Goal: Task Accomplishment & Management: Manage account settings

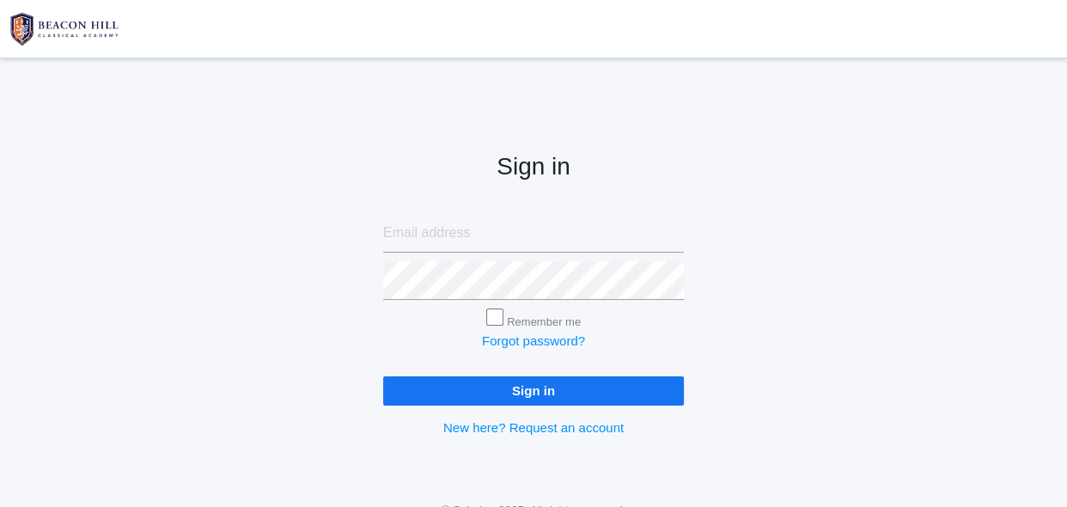
click at [536, 226] on input "email" at bounding box center [533, 233] width 301 height 39
type input "saltandlightcandleco04@yahoo.com"
click at [529, 394] on input "Sign in" at bounding box center [533, 390] width 301 height 28
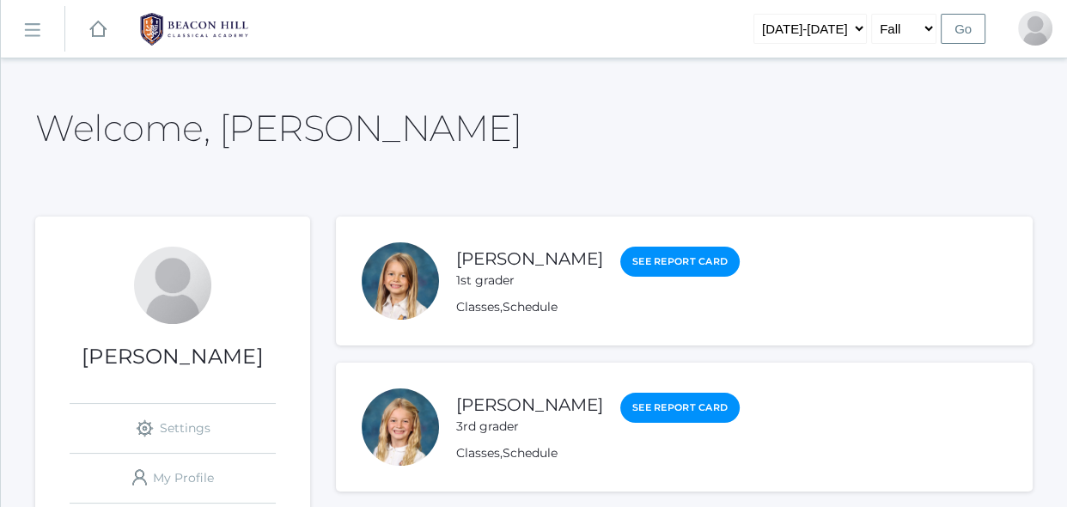
click at [40, 23] on rect at bounding box center [31, 29] width 27 height 27
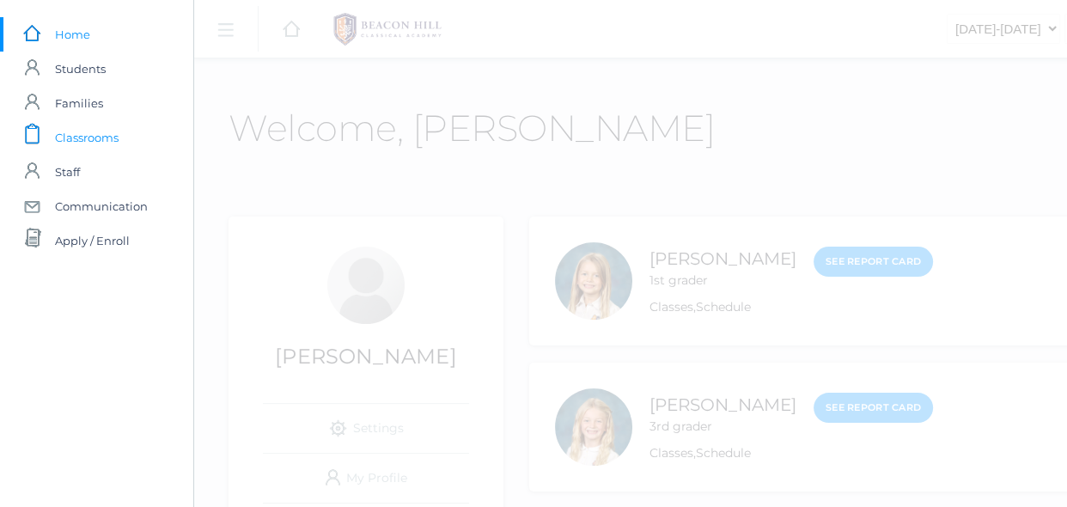
click at [69, 139] on span "Classrooms" at bounding box center [87, 137] width 64 height 34
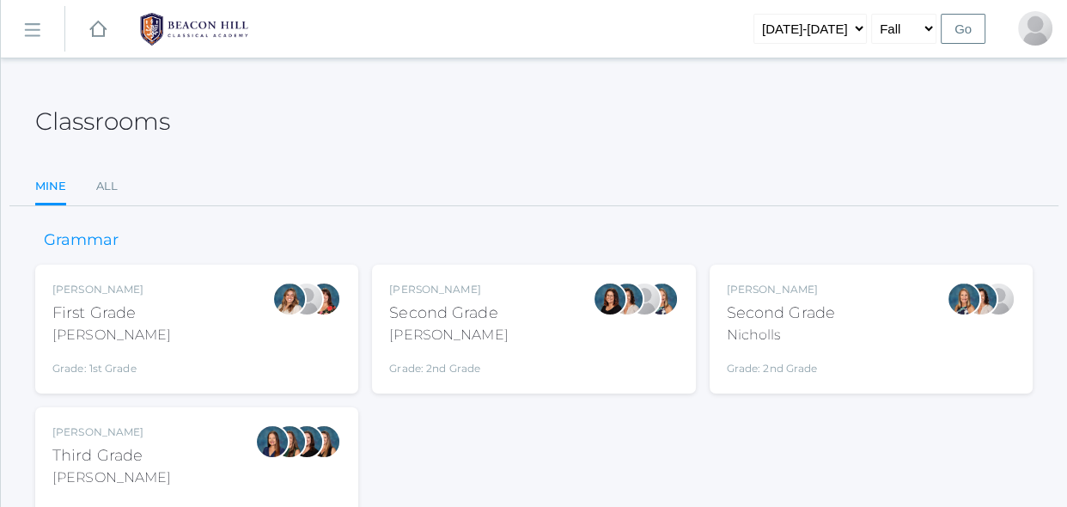
click at [519, 344] on div "Emily Balli Second Grade Balli Grade: 2nd Grade 02LA" at bounding box center [533, 329] width 289 height 94
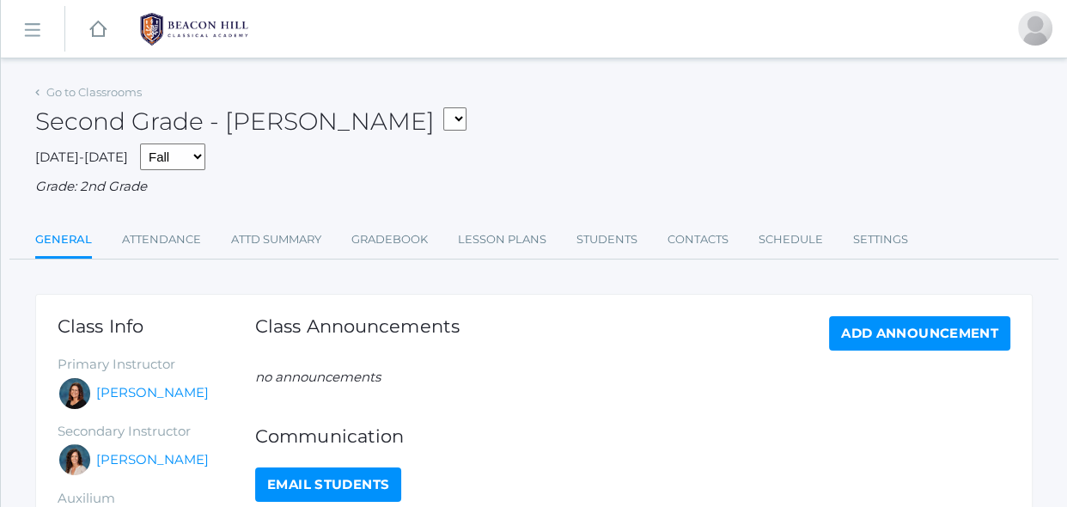
click at [425, 262] on div "Go to Classrooms Second Grade - Balli 02LA - Second Grade Balli 02LA - Second G…" at bounding box center [533, 410] width 997 height 660
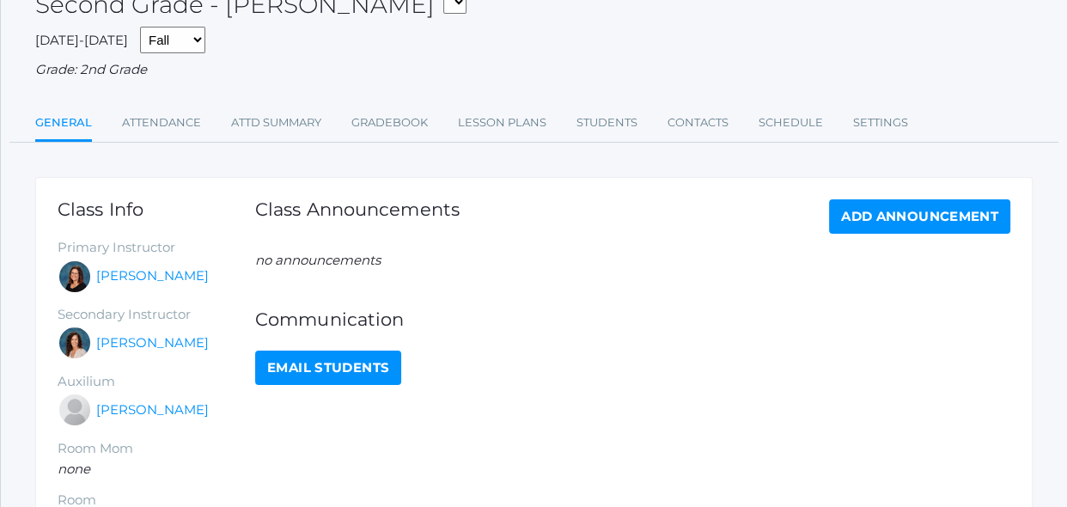
scroll to position [125, 0]
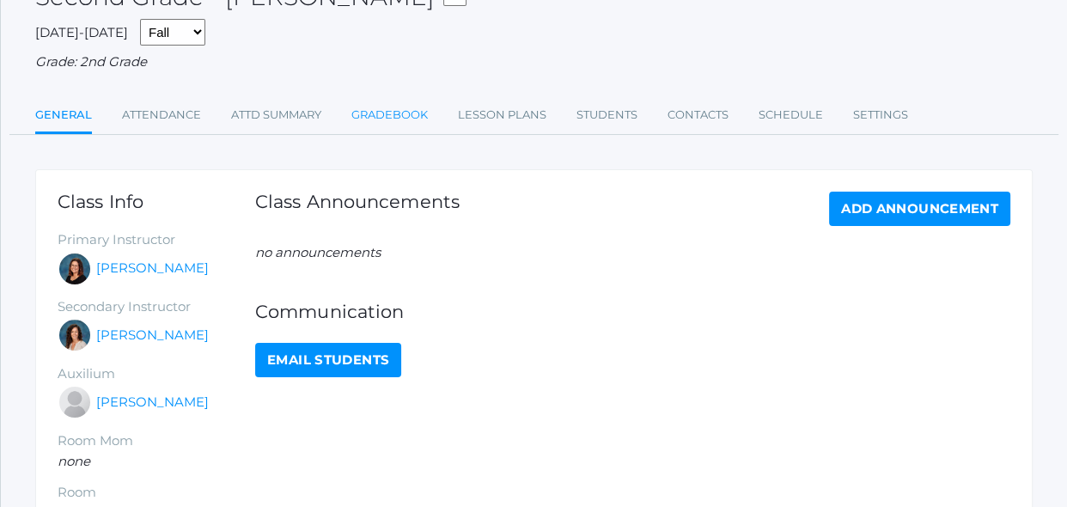
click at [413, 118] on link "Gradebook" at bounding box center [389, 115] width 76 height 34
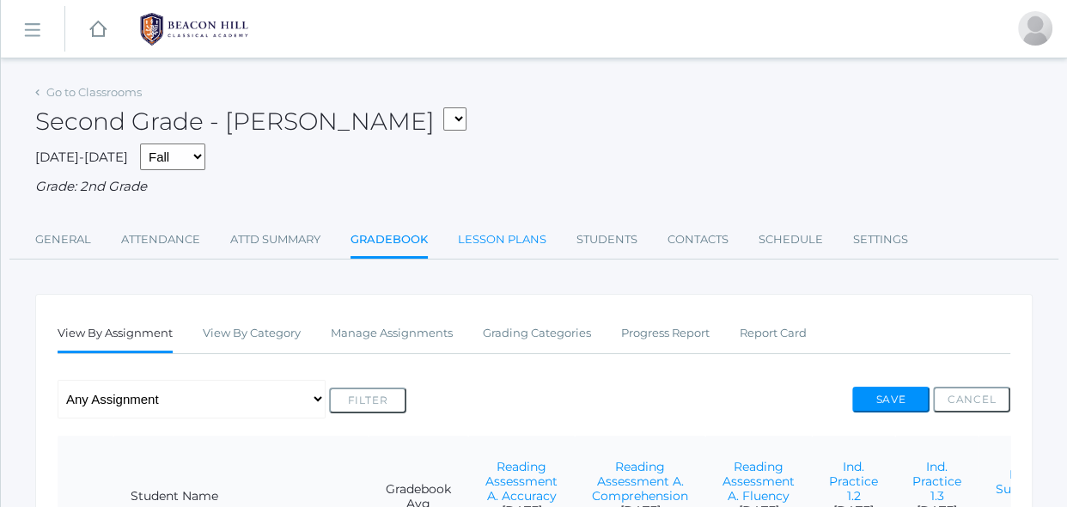
click at [479, 247] on link "Lesson Plans" at bounding box center [502, 239] width 88 height 34
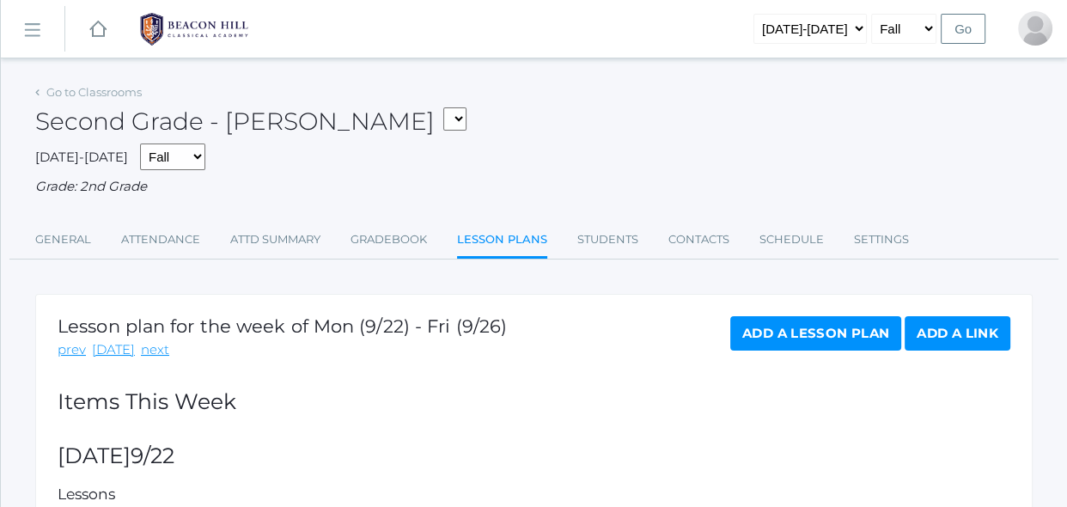
click at [419, 399] on h2 "Items This Week" at bounding box center [534, 402] width 953 height 24
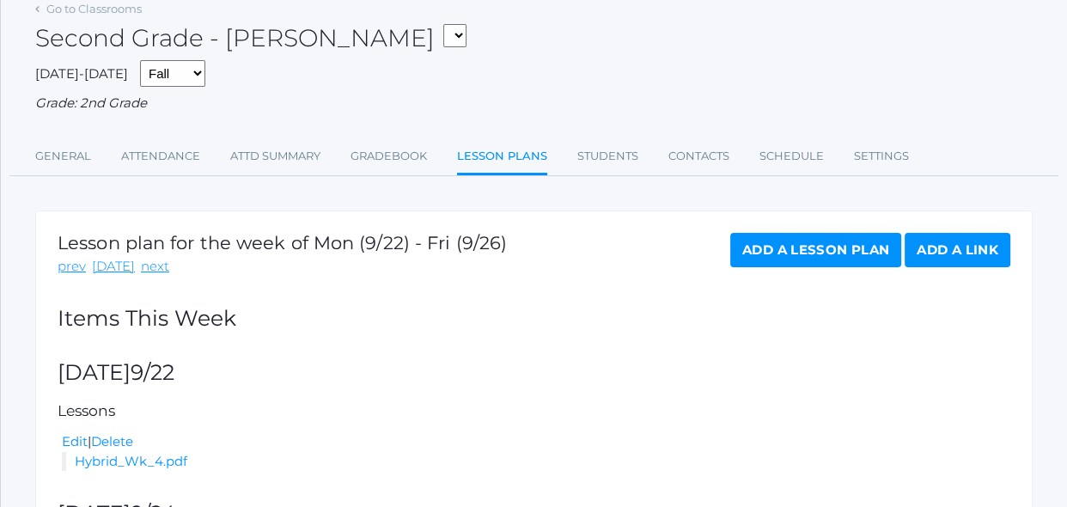
scroll to position [94, 0]
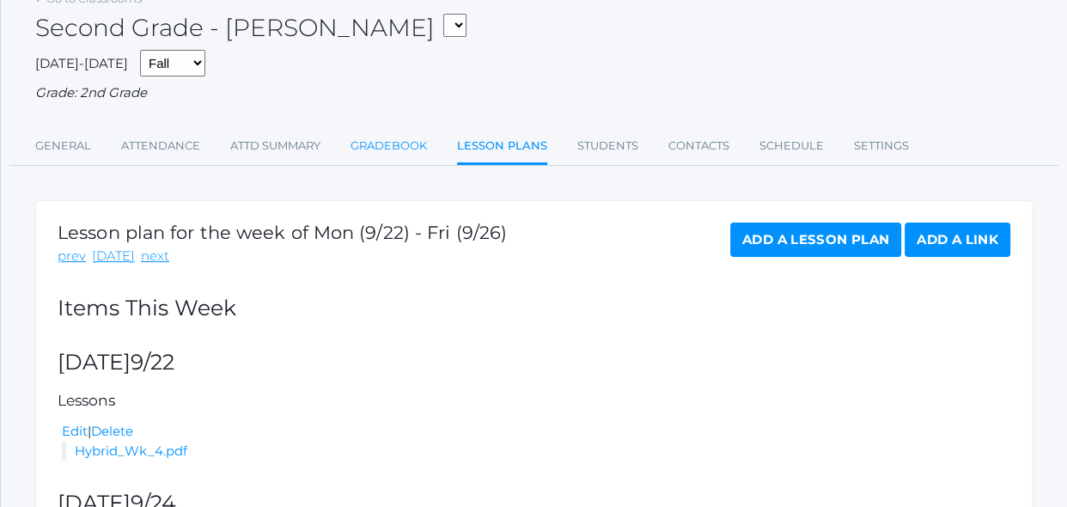
click at [414, 147] on link "Gradebook" at bounding box center [388, 146] width 76 height 34
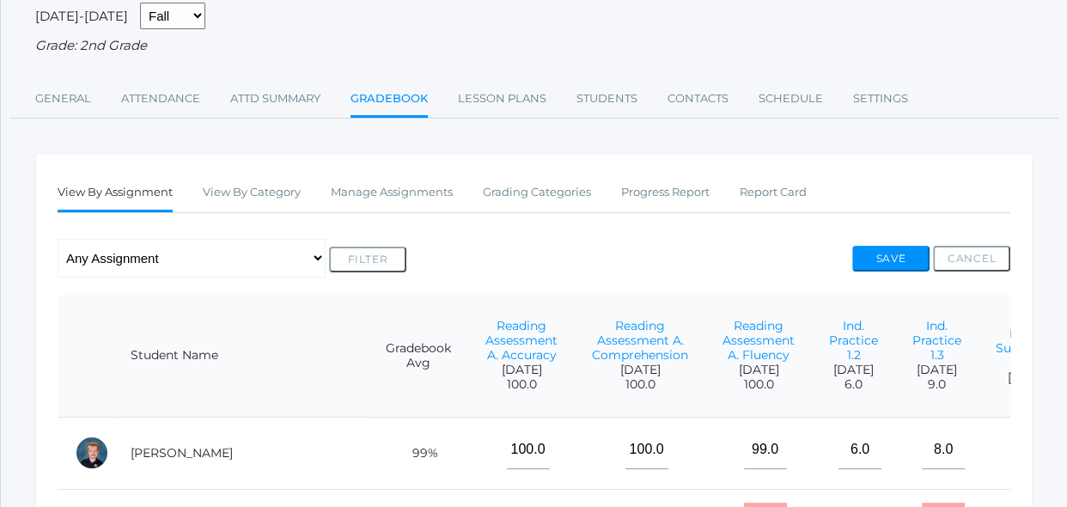
scroll to position [187, 0]
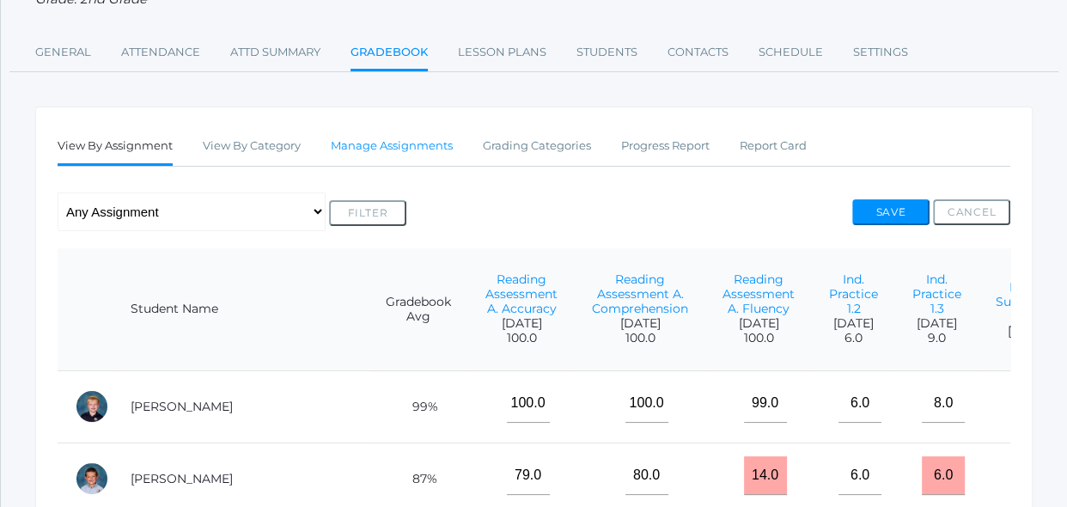
click at [441, 147] on link "Manage Assignments" at bounding box center [392, 146] width 122 height 34
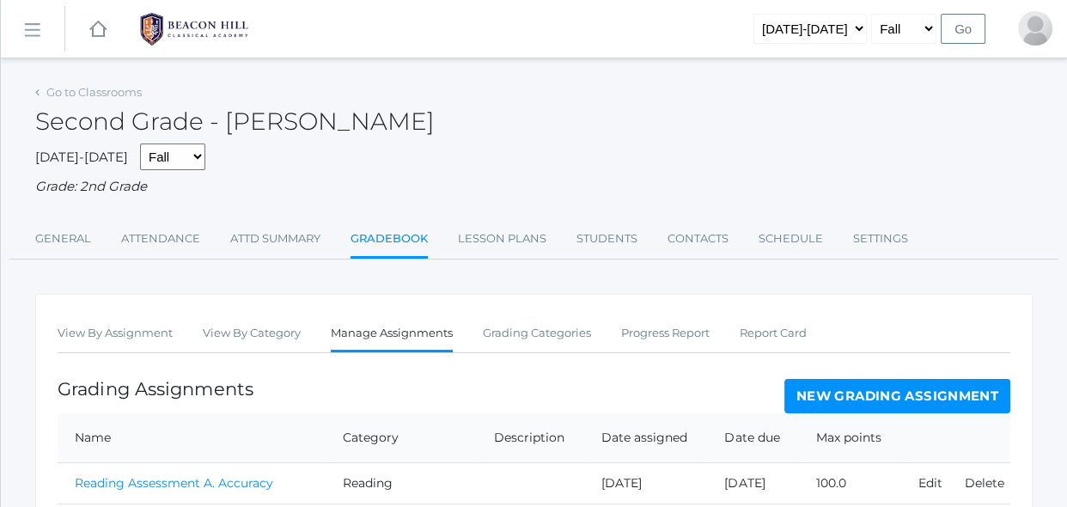
click at [434, 386] on div "Grading Assignments New Grading Assignment" at bounding box center [534, 396] width 953 height 34
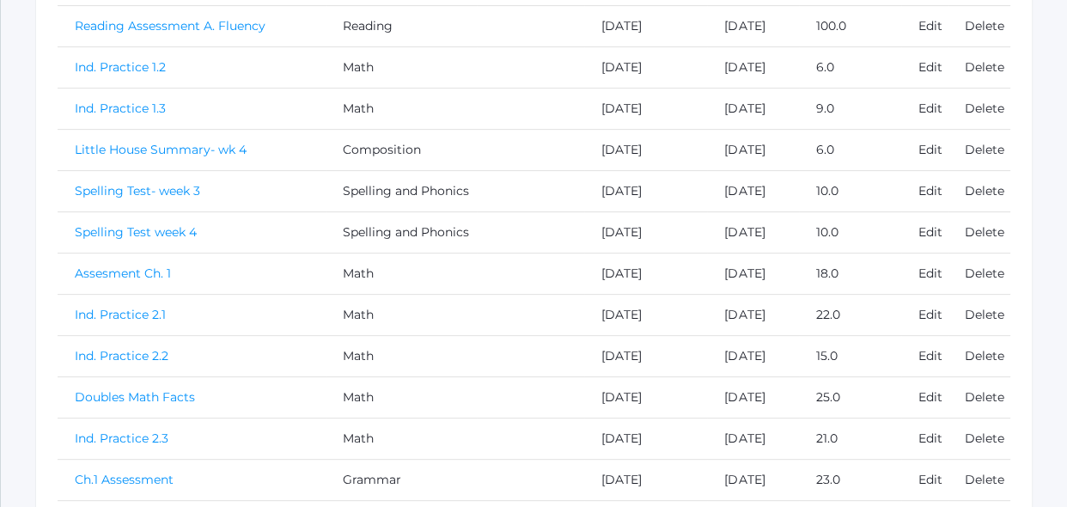
scroll to position [593, 0]
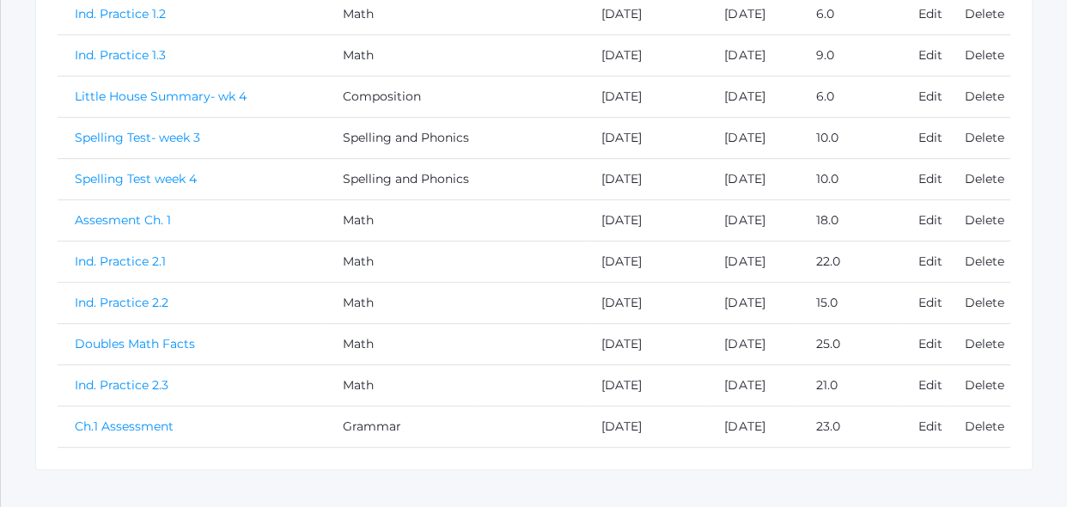
click at [123, 266] on link "Ind. Practice 2.1" at bounding box center [120, 260] width 91 height 15
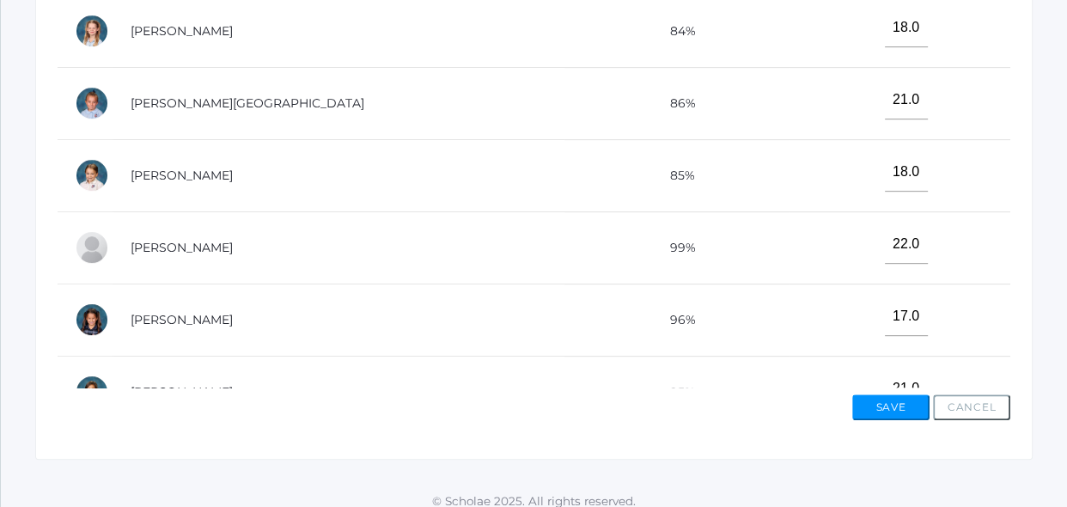
scroll to position [749, 0]
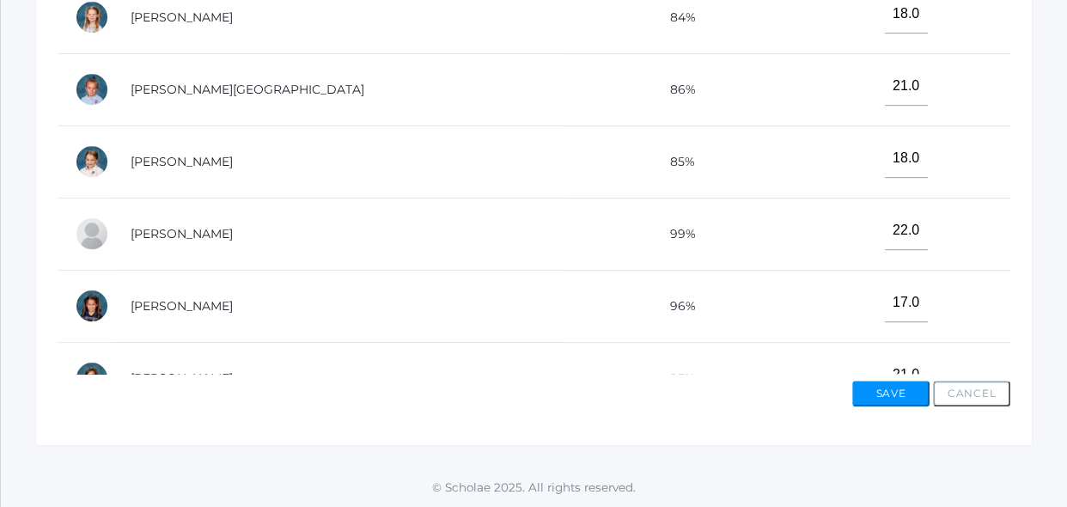
click at [669, 249] on td "99%" at bounding box center [676, 234] width 224 height 72
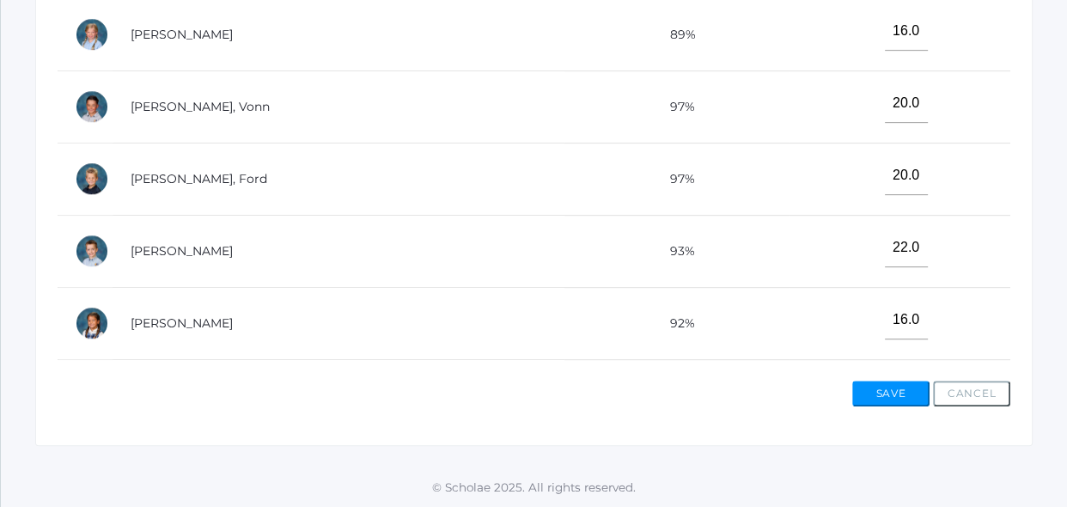
scroll to position [781, 0]
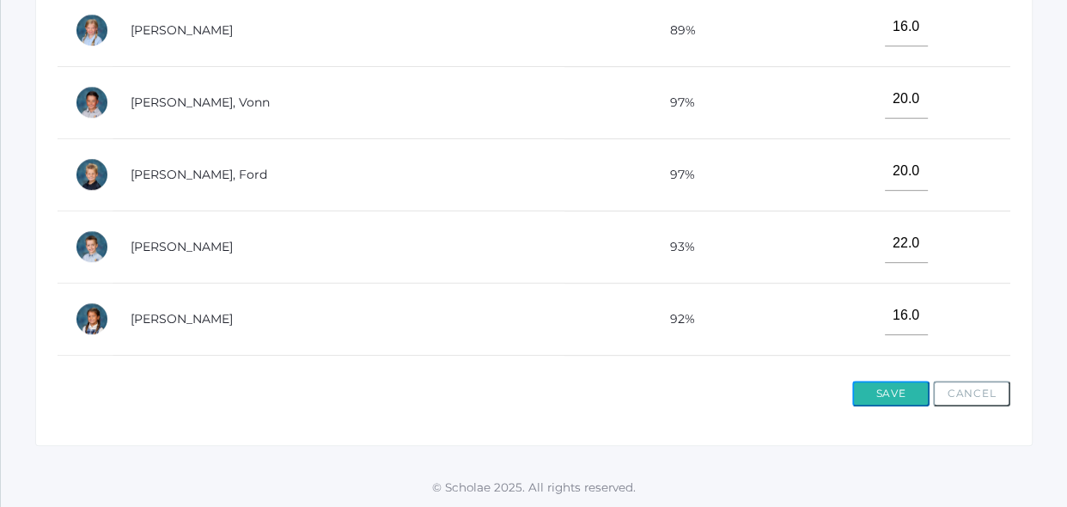
click at [895, 399] on button "Save" at bounding box center [890, 394] width 77 height 26
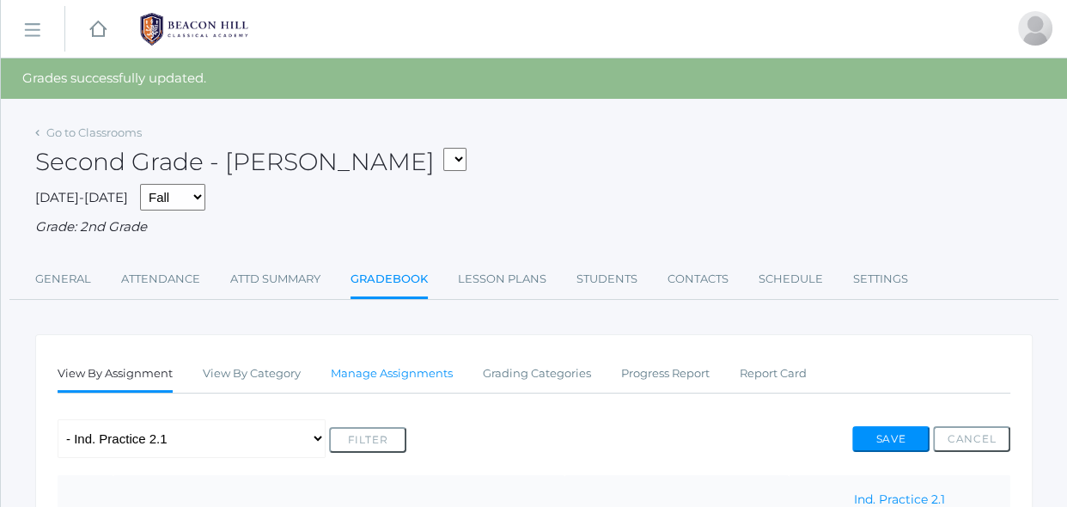
click at [411, 382] on link "Manage Assignments" at bounding box center [392, 373] width 122 height 34
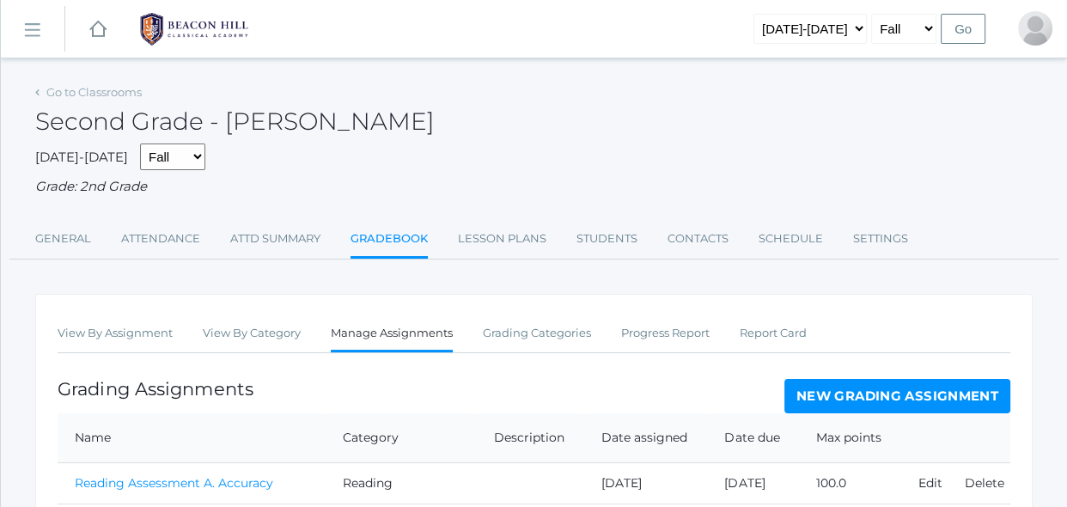
click at [395, 393] on div "Grading Assignments New Grading Assignment" at bounding box center [534, 396] width 953 height 34
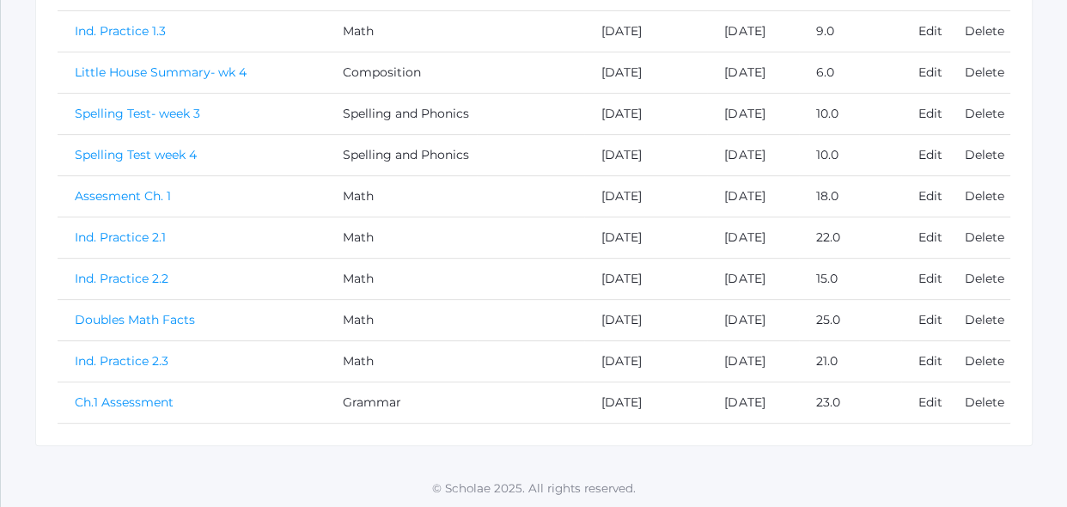
scroll to position [618, 0]
click at [119, 359] on link "Ind. Practice 2.3" at bounding box center [122, 359] width 94 height 15
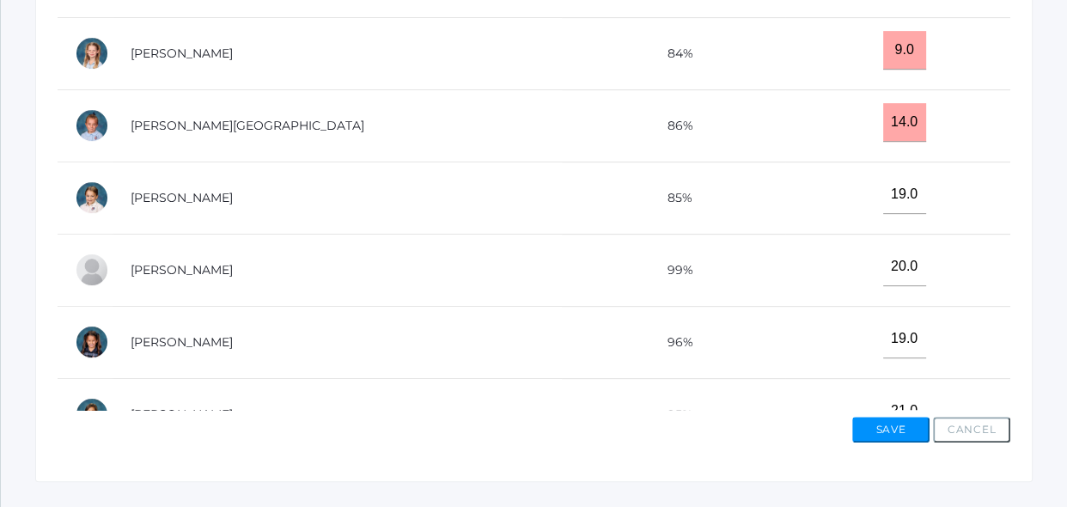
scroll to position [749, 0]
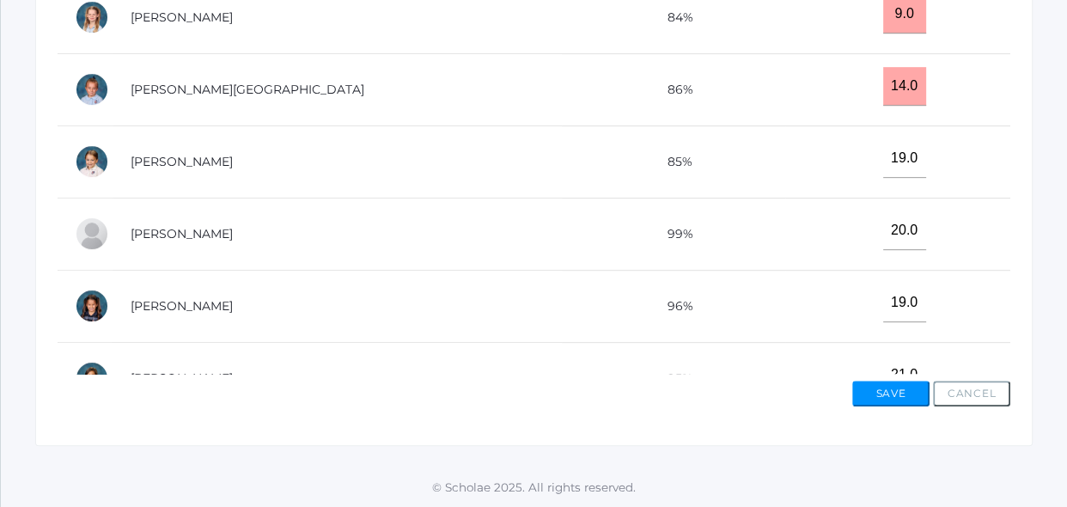
click at [422, 257] on td "[PERSON_NAME]" at bounding box center [337, 234] width 448 height 72
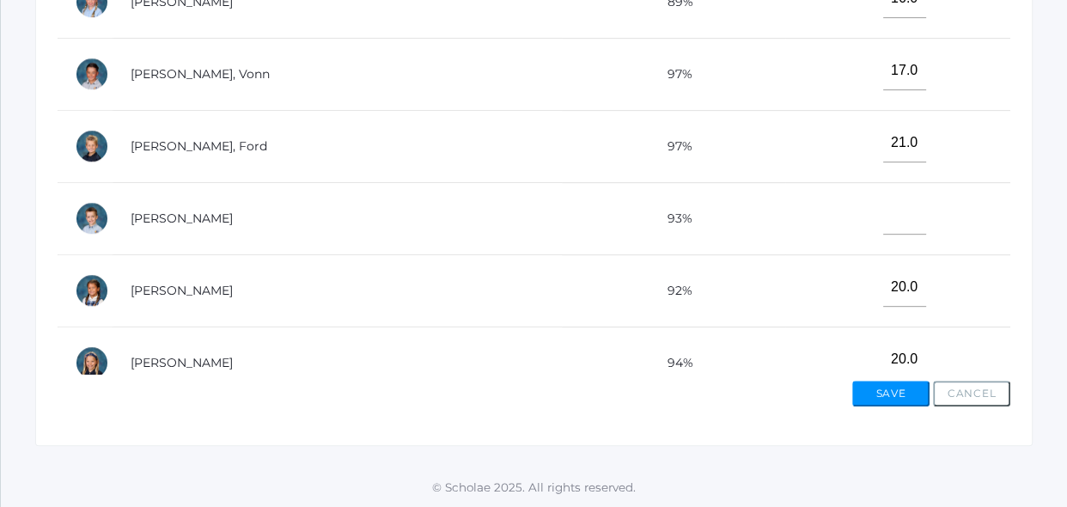
scroll to position [843, 0]
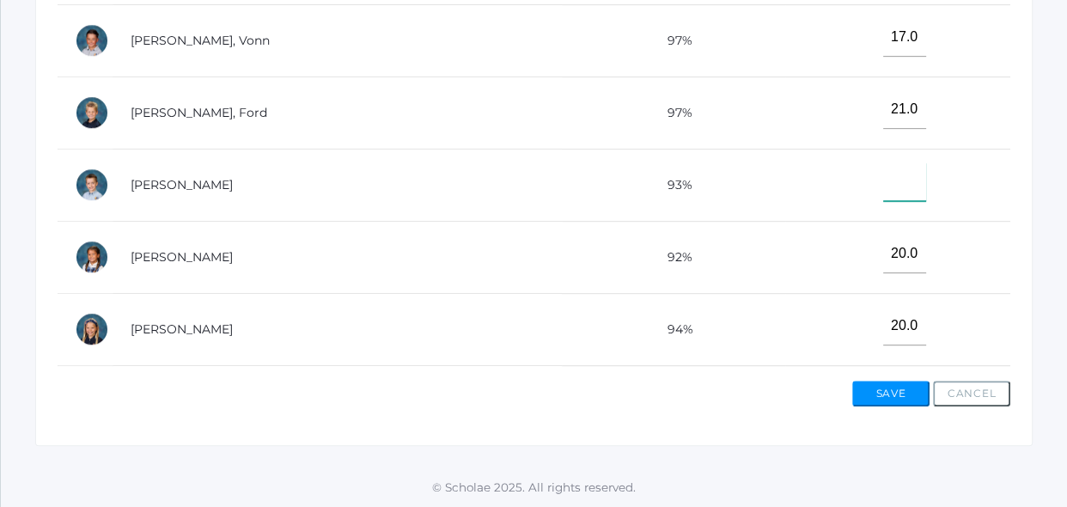
click at [893, 193] on input"] "text" at bounding box center [904, 181] width 43 height 39
type input"] "15"
click at [893, 387] on button "Save" at bounding box center [890, 394] width 77 height 26
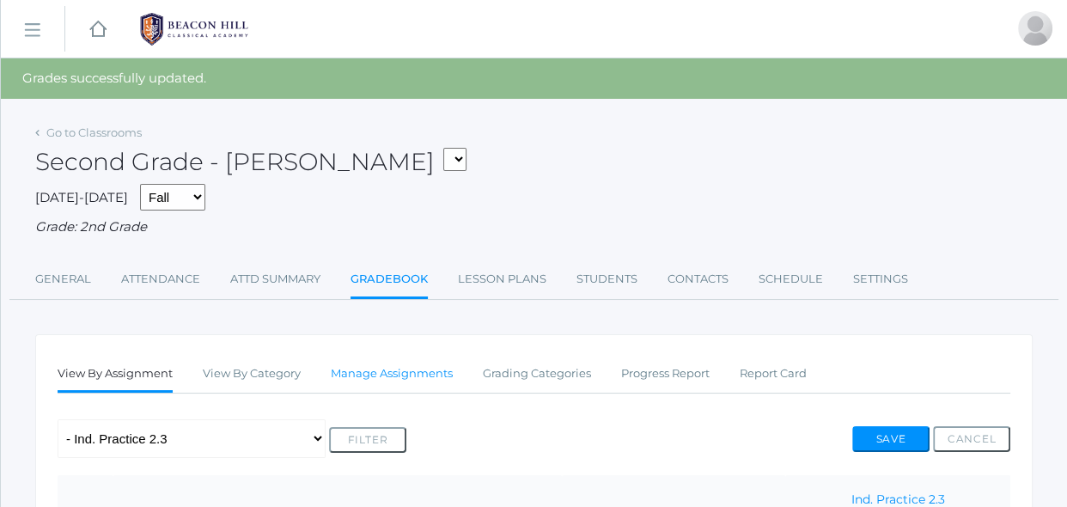
click at [444, 372] on link "Manage Assignments" at bounding box center [392, 373] width 122 height 34
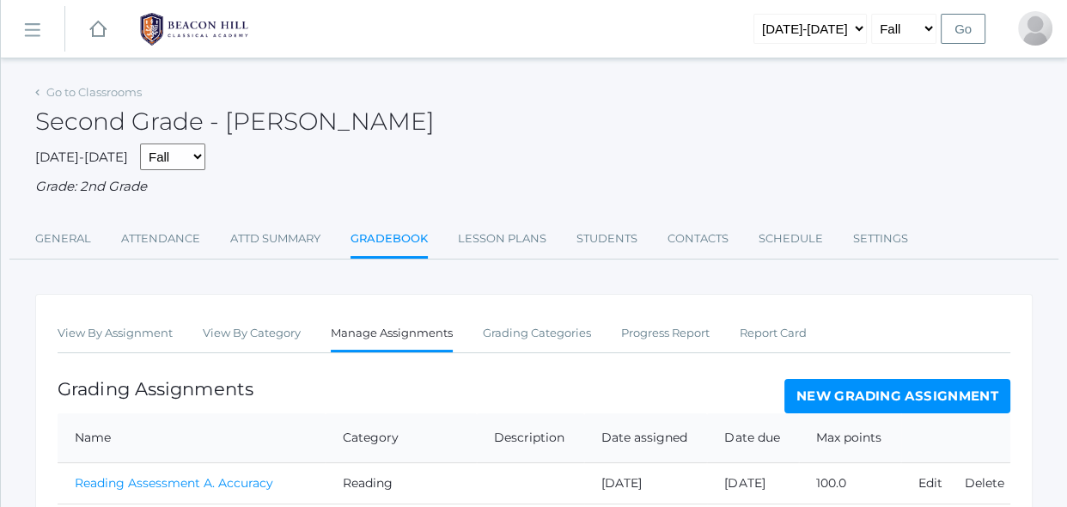
click at [497, 382] on div "Grading Assignments New Grading Assignment" at bounding box center [534, 396] width 953 height 34
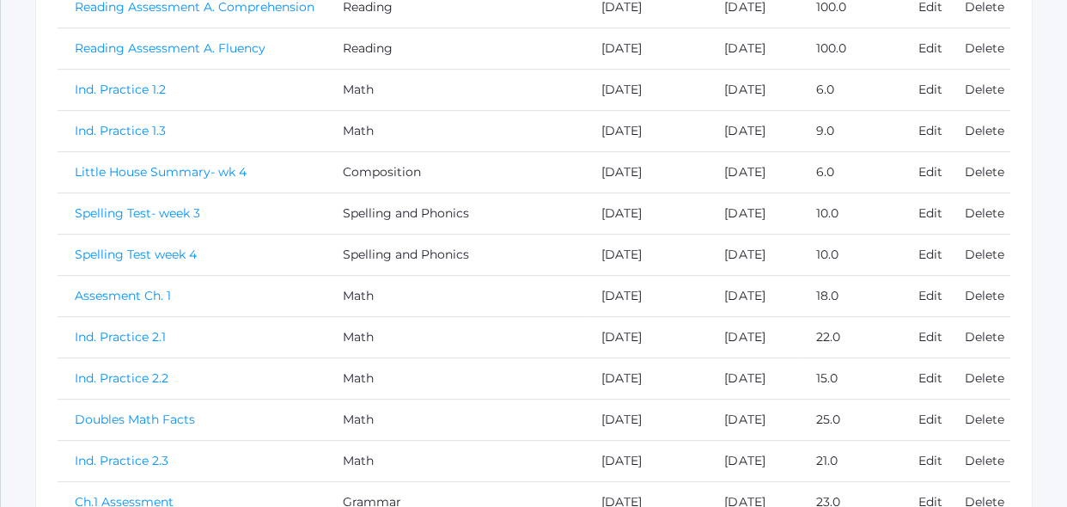
scroll to position [562, 0]
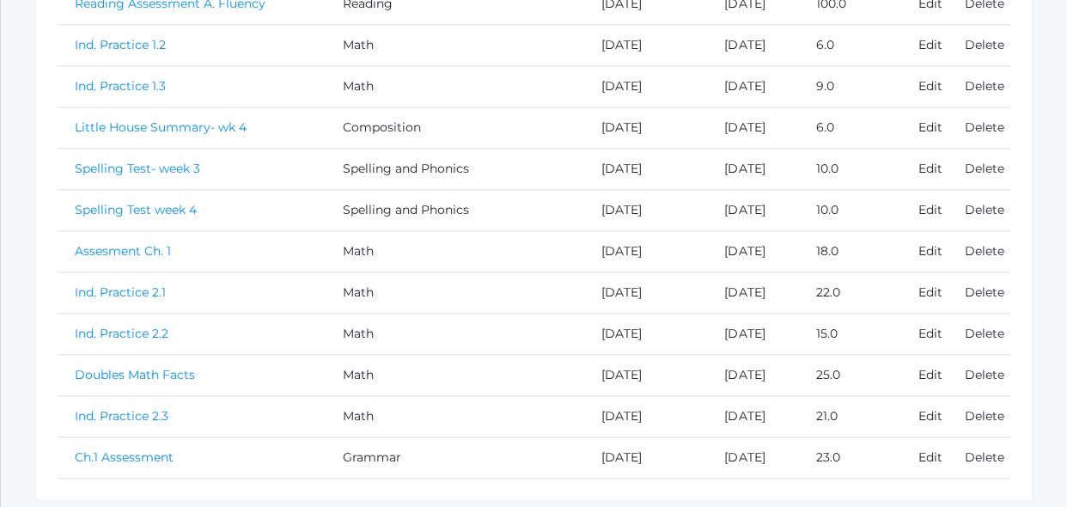
click at [149, 369] on link "Doubles Math Facts" at bounding box center [135, 374] width 120 height 15
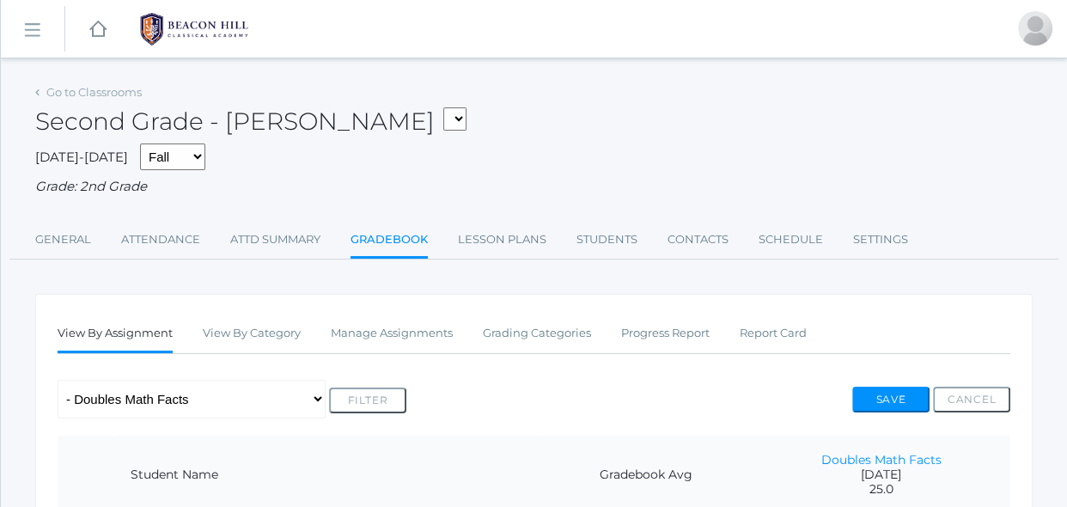
click at [516, 387] on div "Any Assignment Category: Composition - Little House Summary- wk 4 Category: Gra…" at bounding box center [534, 399] width 953 height 39
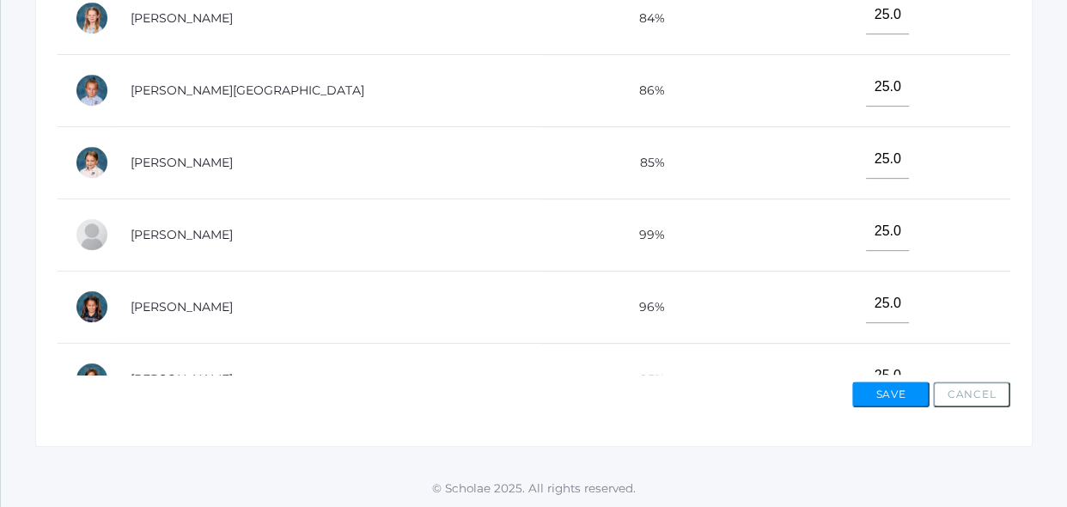
scroll to position [749, 0]
click at [808, 283] on td "25.0" at bounding box center [881, 306] width 259 height 72
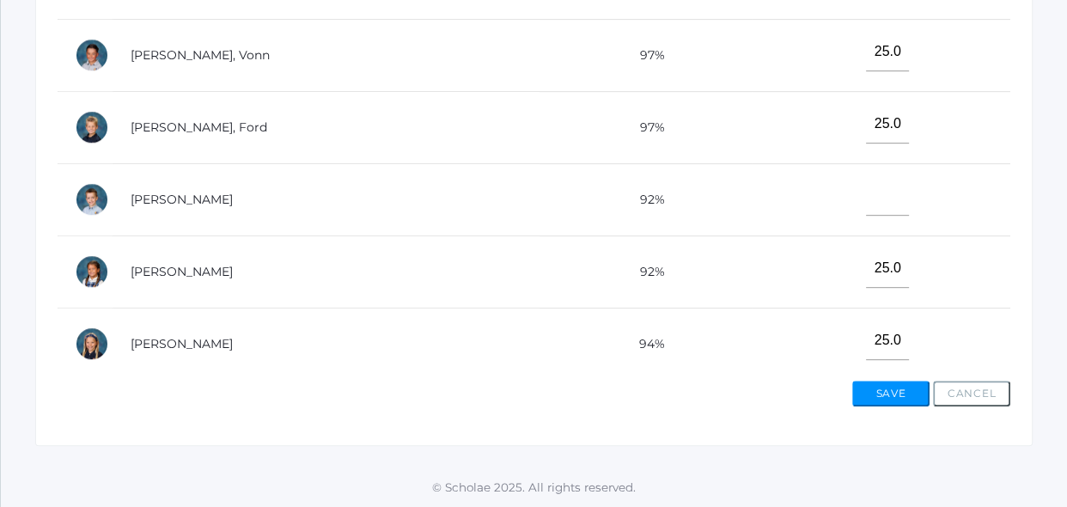
scroll to position [906, 0]
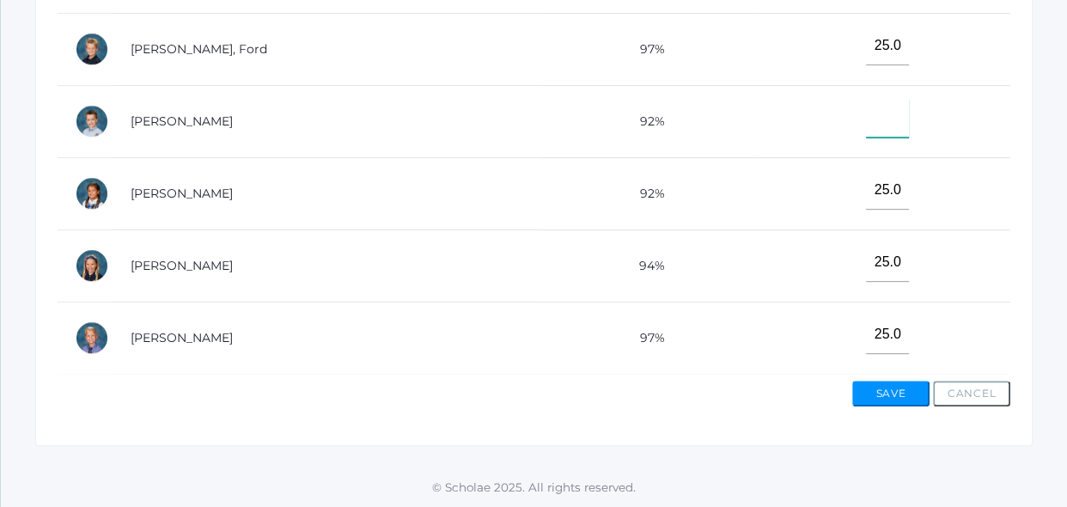
click at [874, 128] on input"] "text" at bounding box center [887, 118] width 43 height 39
type input"] "25"
click at [896, 403] on button "Save" at bounding box center [890, 394] width 77 height 26
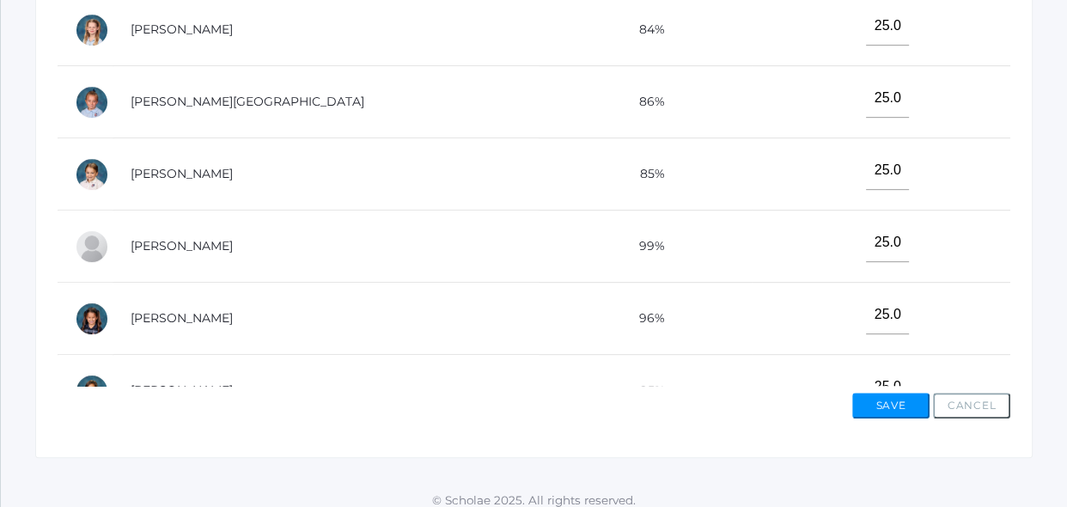
scroll to position [781, 0]
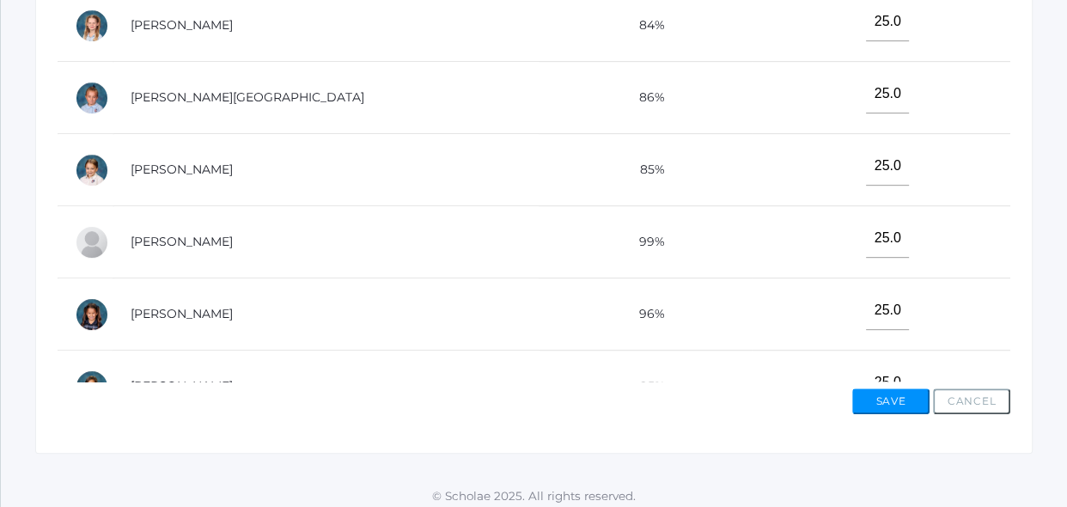
click at [566, 282] on td "96%" at bounding box center [645, 314] width 212 height 72
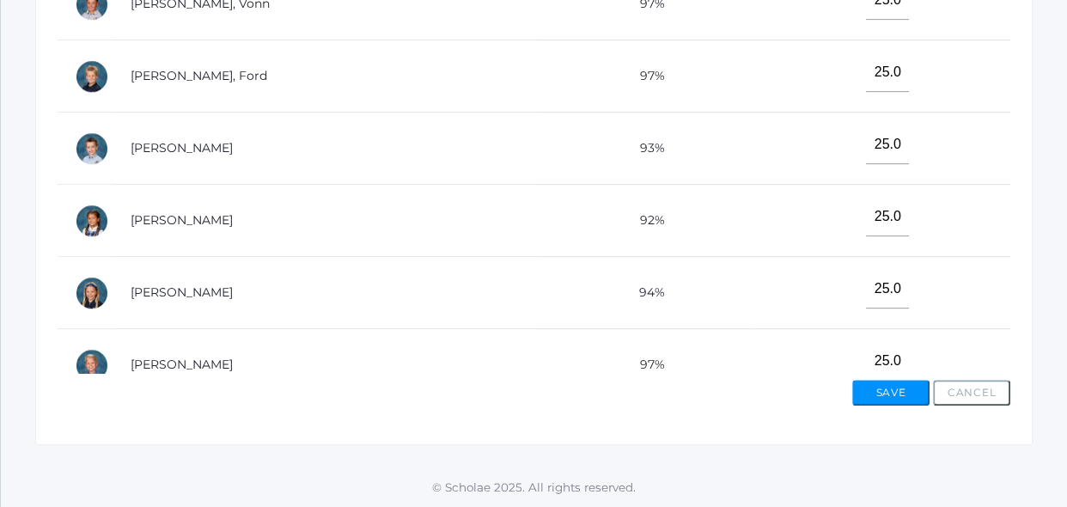
scroll to position [875, 0]
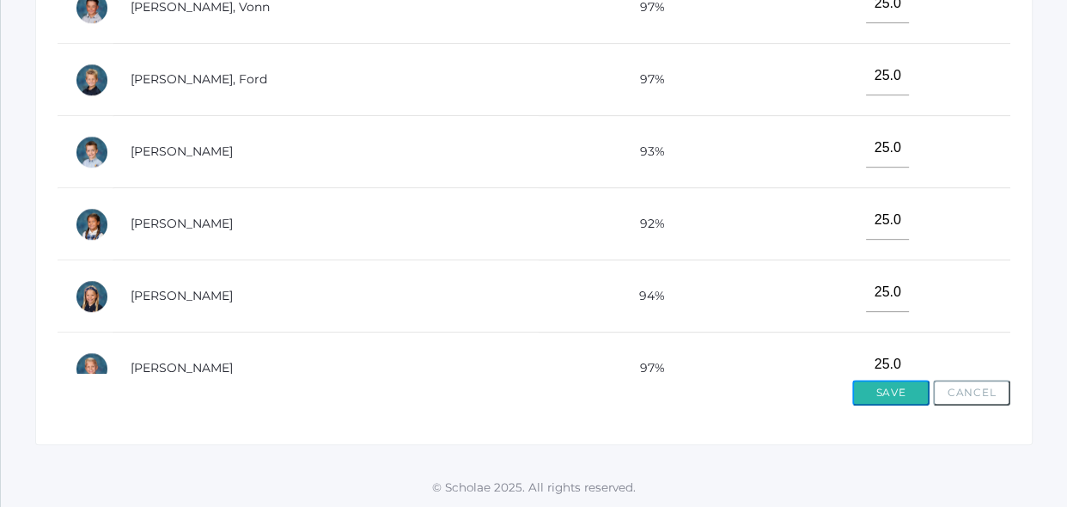
click at [897, 385] on button "Save" at bounding box center [890, 393] width 77 height 26
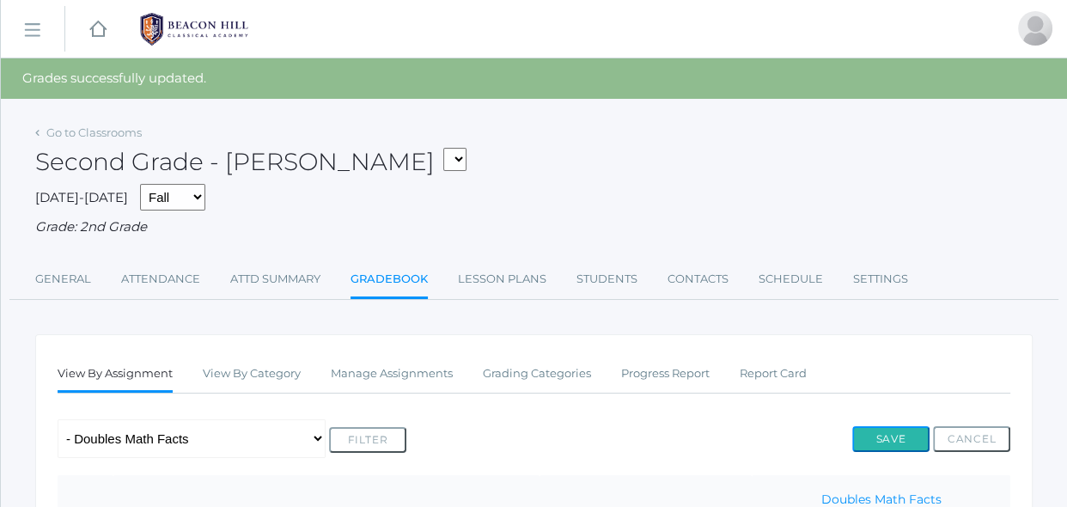
click at [874, 440] on button "Save" at bounding box center [890, 439] width 77 height 26
click at [415, 374] on link "Manage Assignments" at bounding box center [392, 373] width 122 height 34
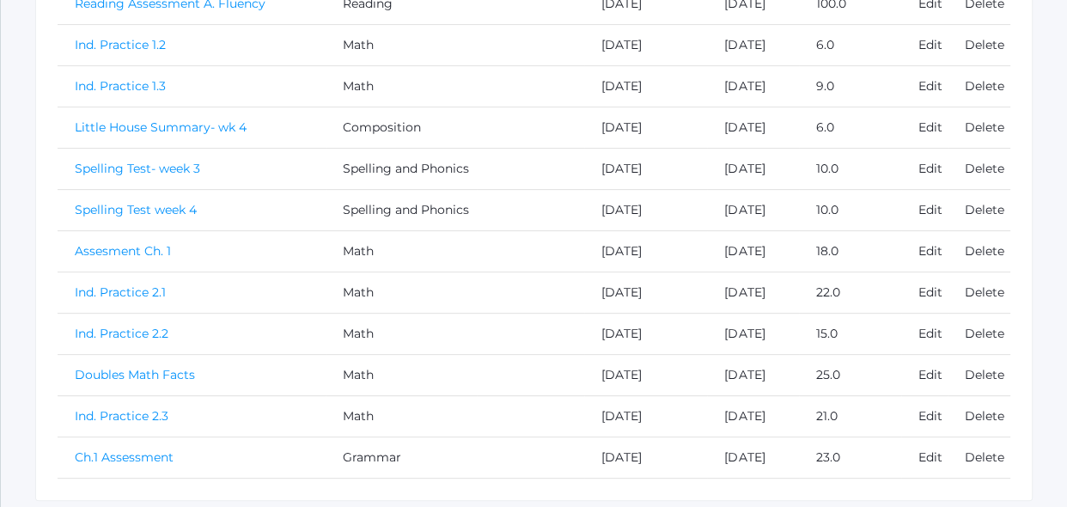
scroll to position [593, 0]
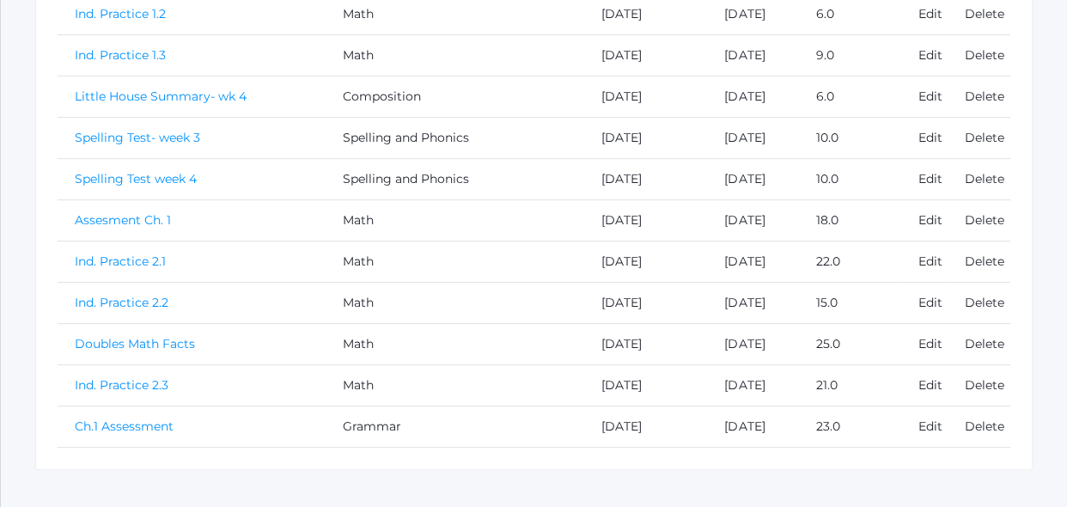
click at [95, 389] on link "Ind. Practice 2.3" at bounding box center [122, 384] width 94 height 15
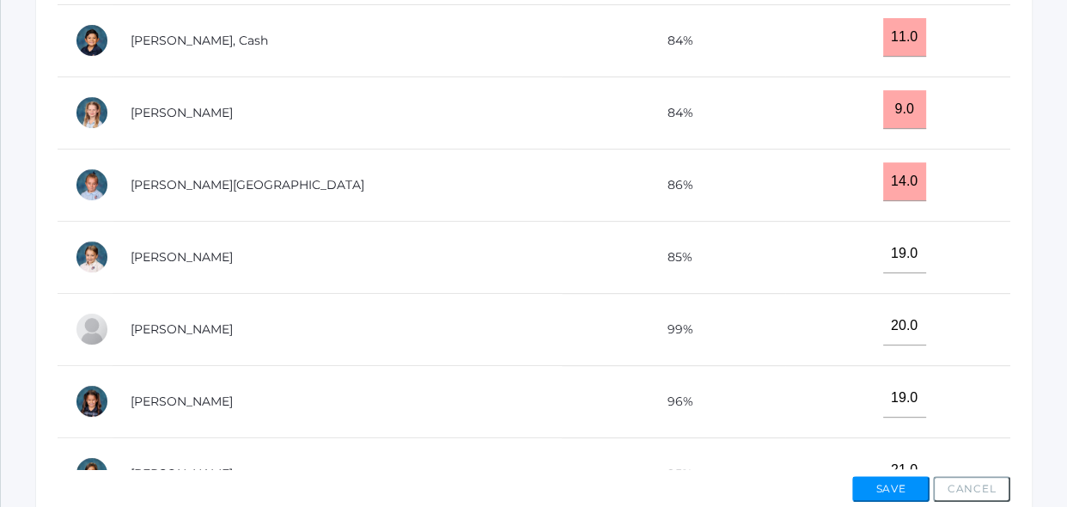
scroll to position [749, 0]
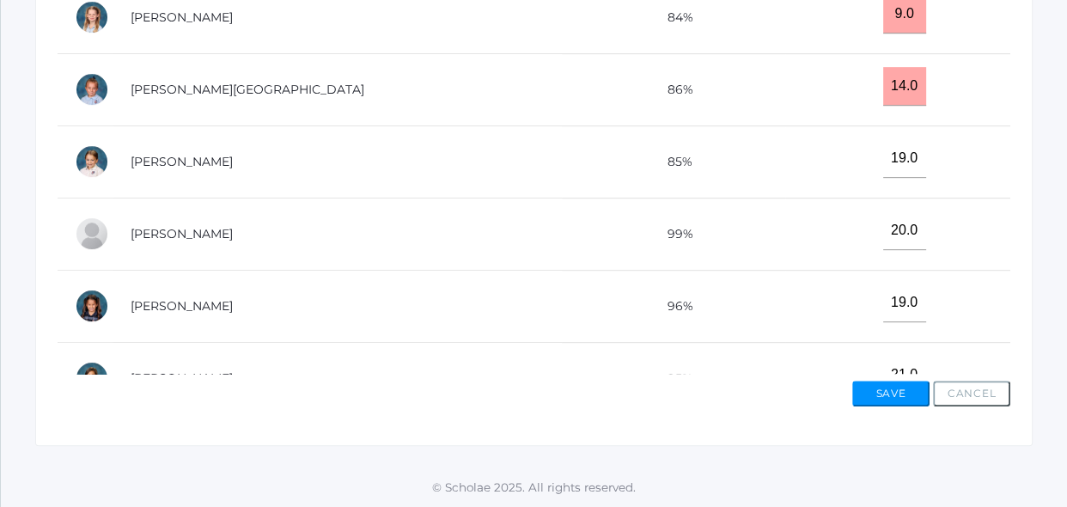
click at [717, 272] on td "96%" at bounding box center [673, 306] width 223 height 72
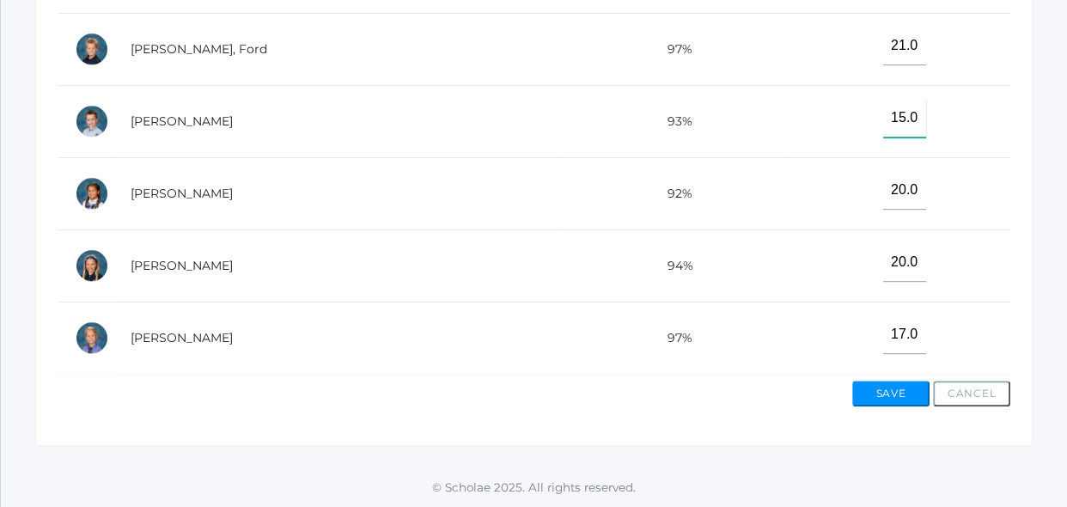
click at [888, 124] on input"] "15.0" at bounding box center [904, 118] width 43 height 39
type input"] "1"
type input"] "21"
click at [913, 386] on button "Save" at bounding box center [890, 394] width 77 height 26
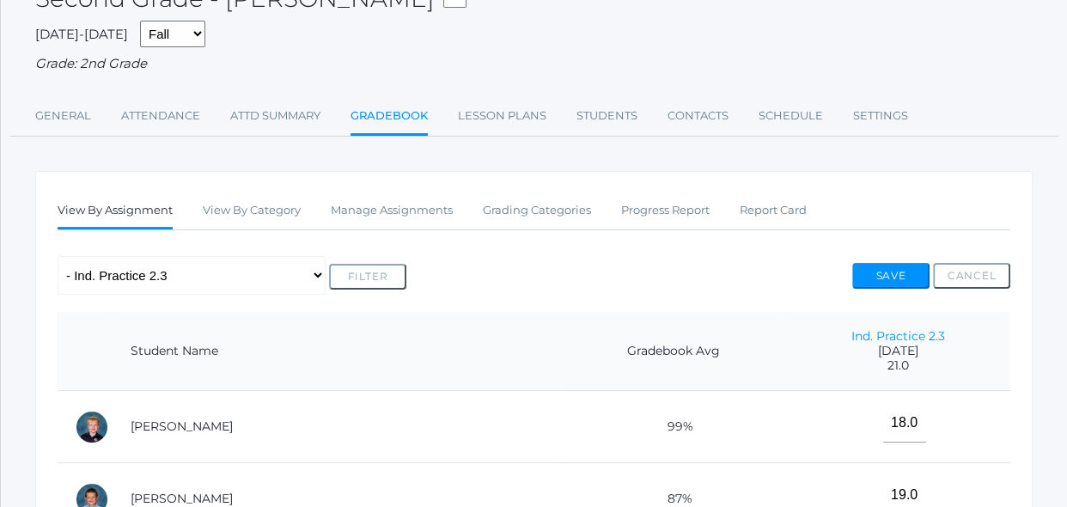
scroll to position [155, 0]
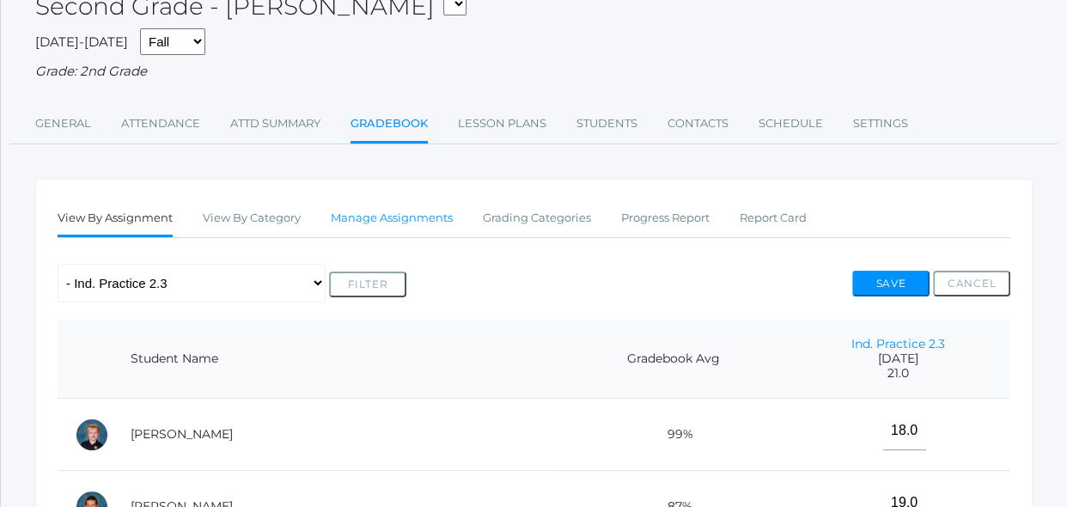
click at [421, 211] on link "Manage Assignments" at bounding box center [392, 218] width 122 height 34
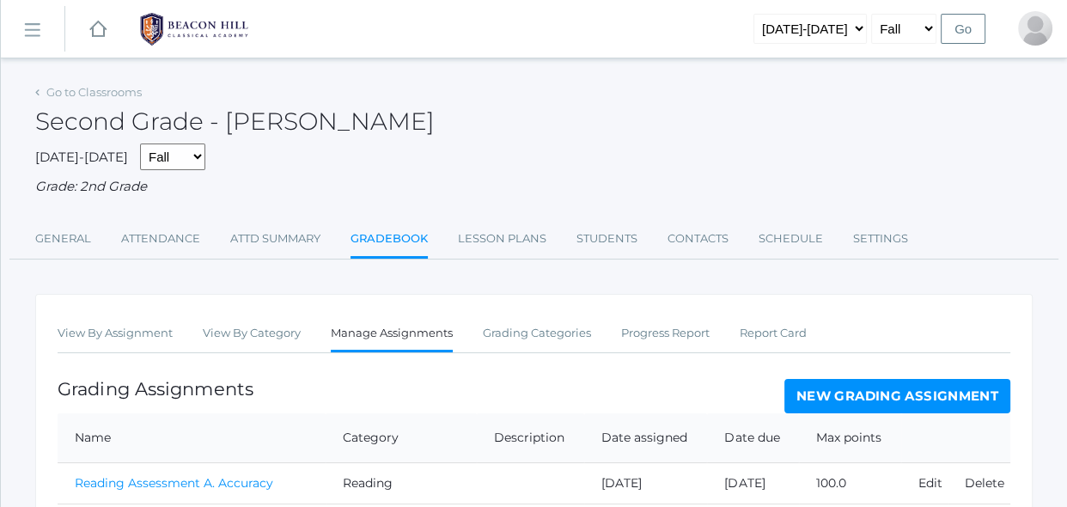
click at [314, 395] on div "Grading Assignments New Grading Assignment" at bounding box center [534, 396] width 953 height 34
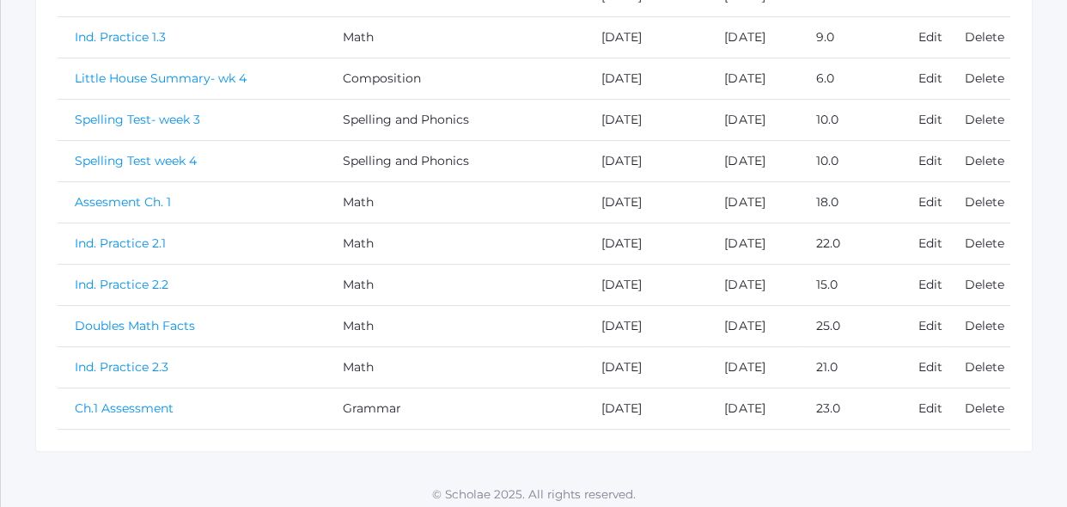
scroll to position [618, 0]
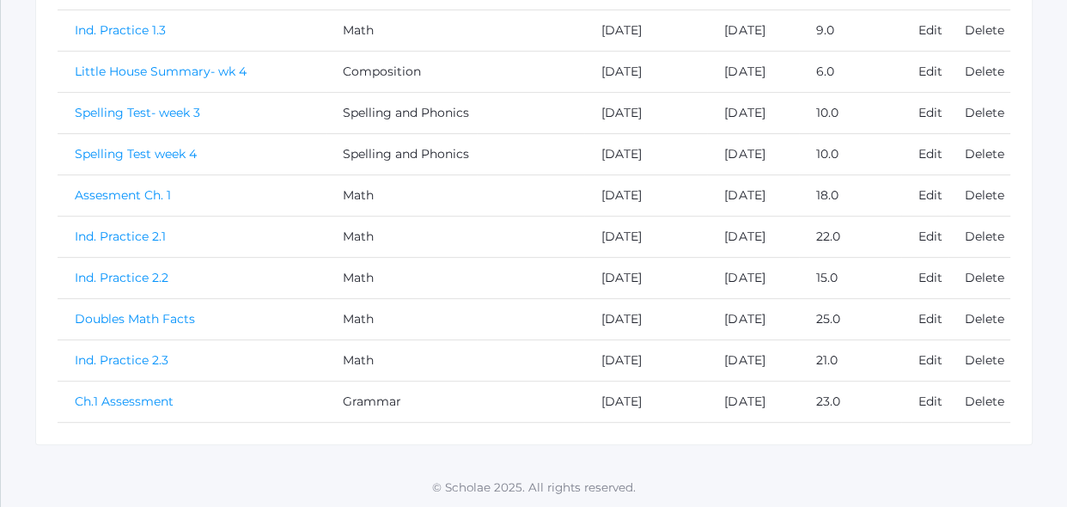
click at [407, 275] on td "Math" at bounding box center [401, 278] width 151 height 41
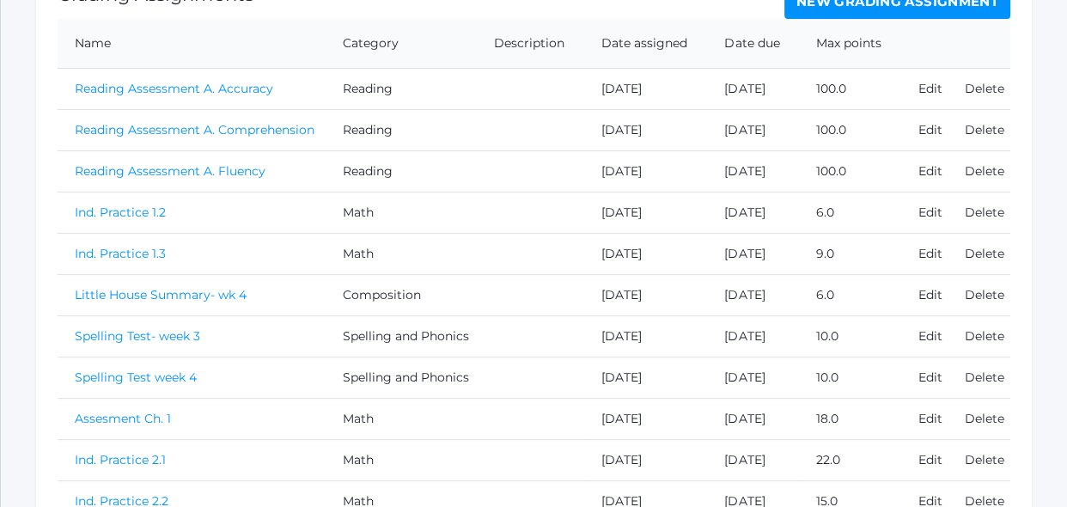
scroll to position [399, 0]
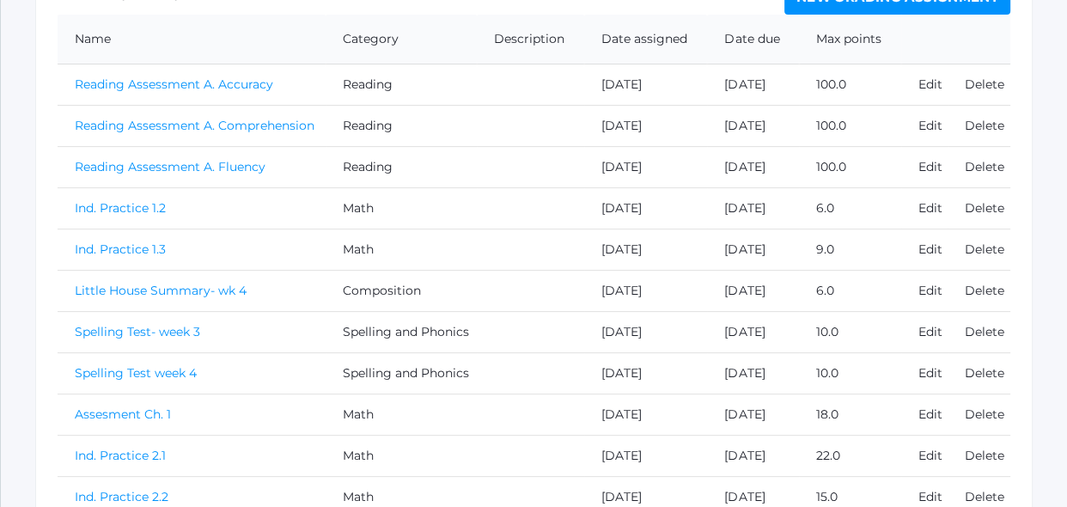
click at [168, 373] on link "Spelling Test week 4" at bounding box center [136, 372] width 122 height 15
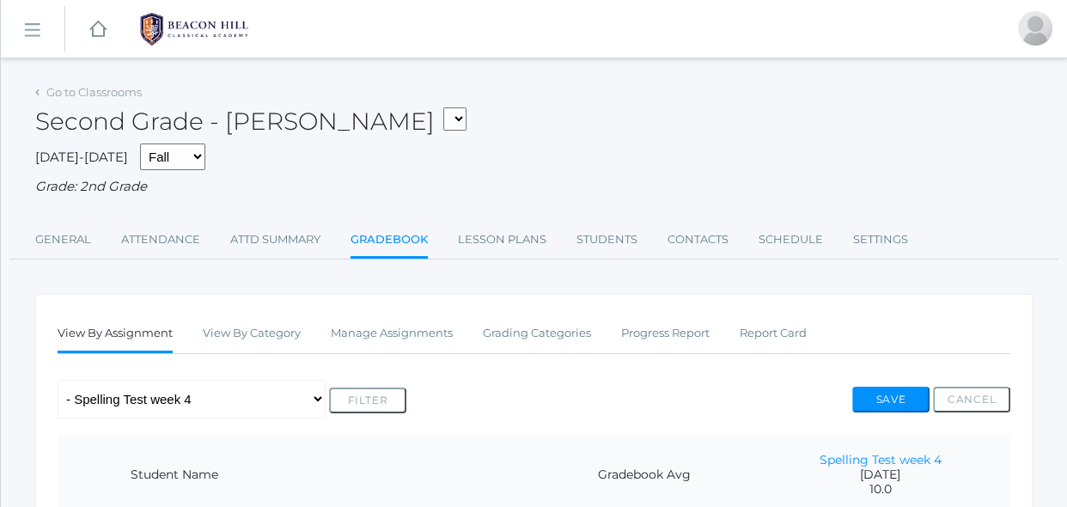
click at [503, 387] on div "Any Assignment Category: Composition - Little House Summary- wk 4 Category: Gra…" at bounding box center [534, 399] width 953 height 39
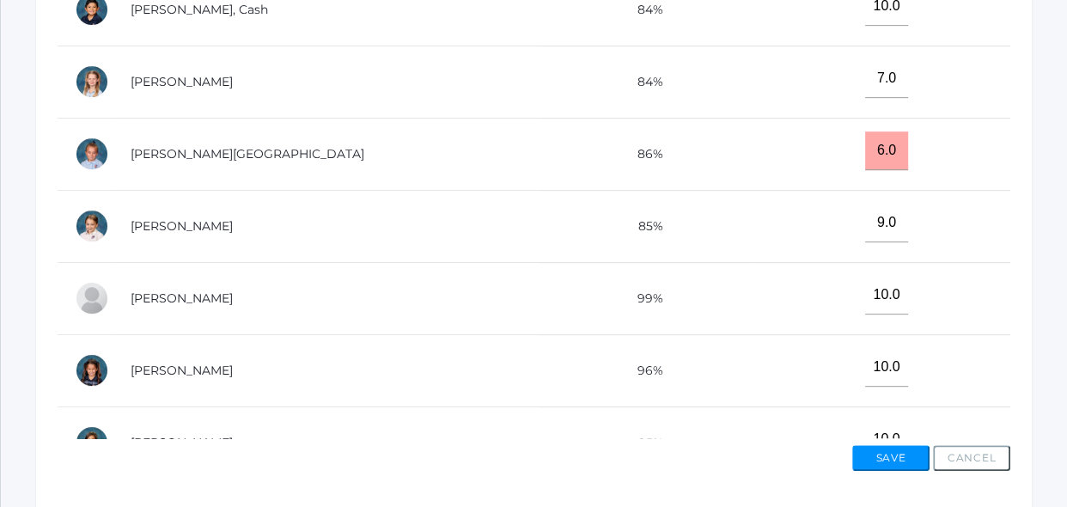
scroll to position [687, 0]
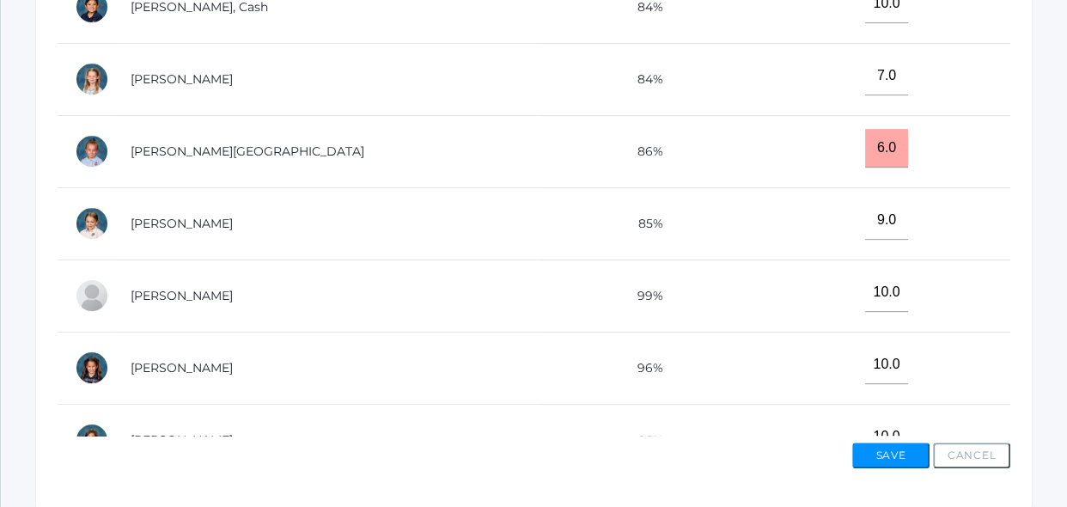
click at [798, 361] on td "10.0" at bounding box center [880, 368] width 260 height 72
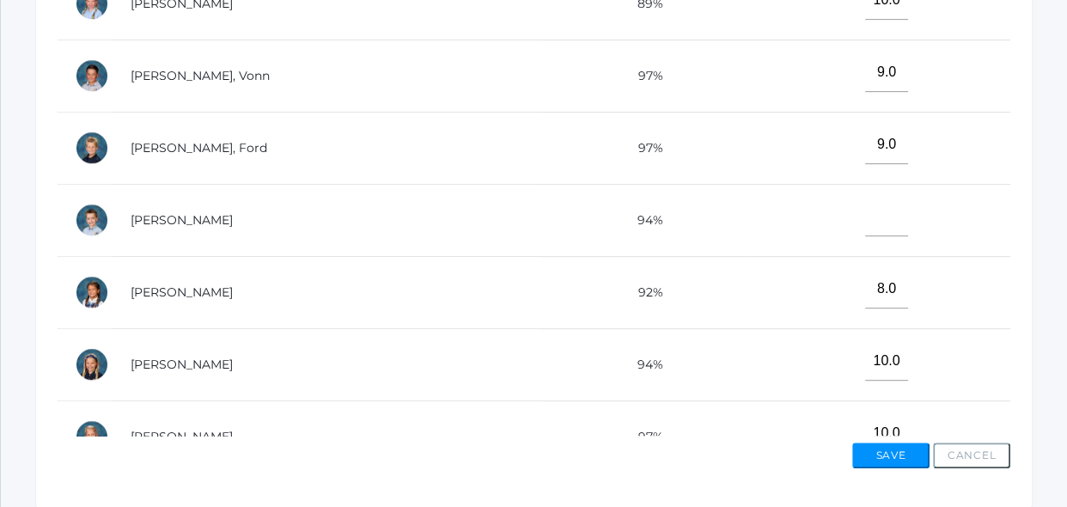
scroll to position [906, 0]
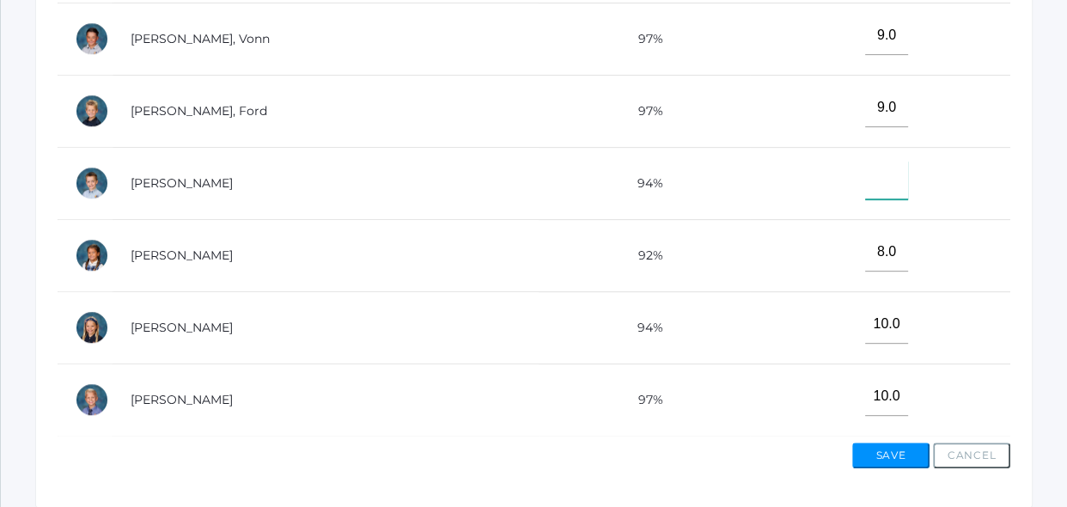
click at [873, 189] on input"] "text" at bounding box center [886, 180] width 43 height 39
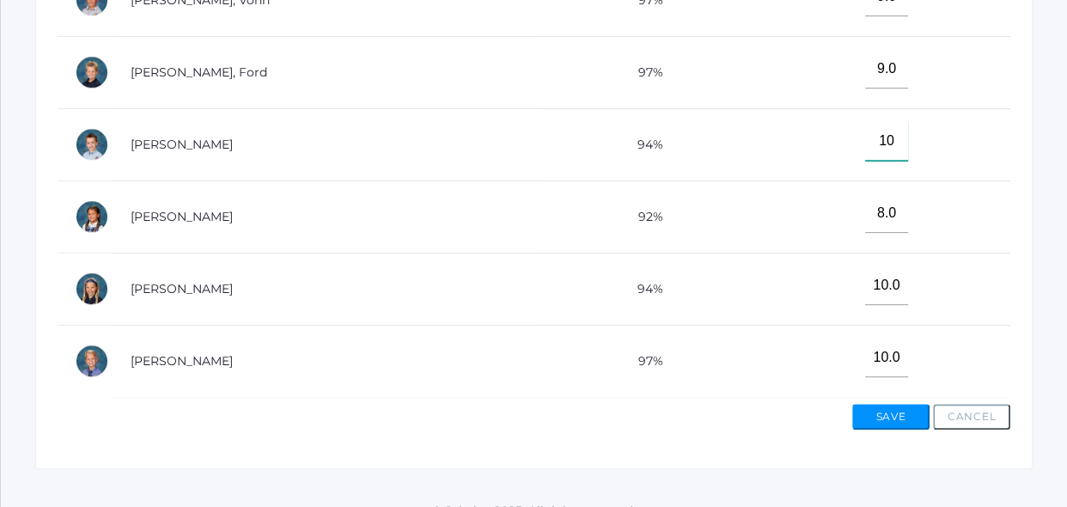
scroll to position [728, 0]
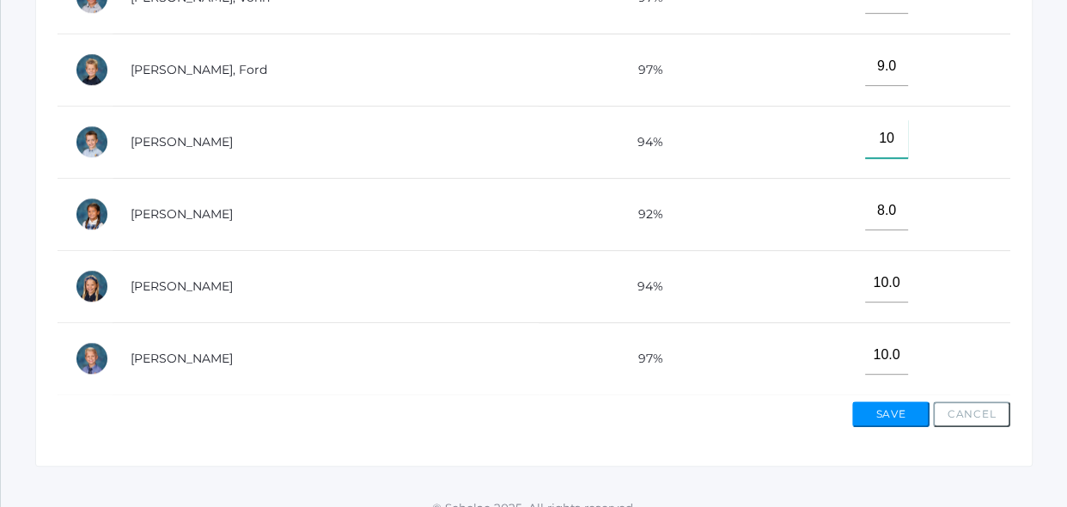
type input"] "10"
click at [911, 410] on button "Save" at bounding box center [890, 414] width 77 height 26
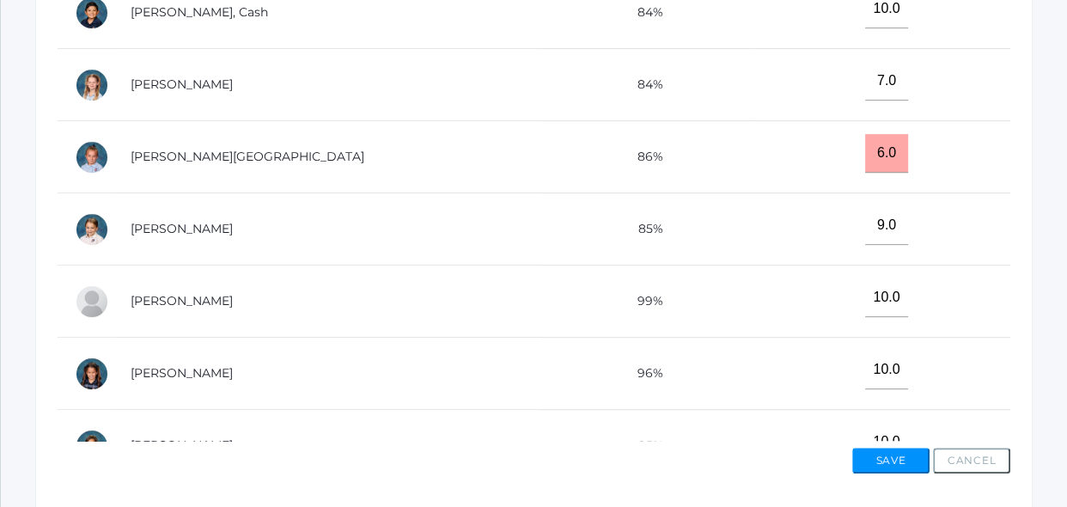
scroll to position [789, 0]
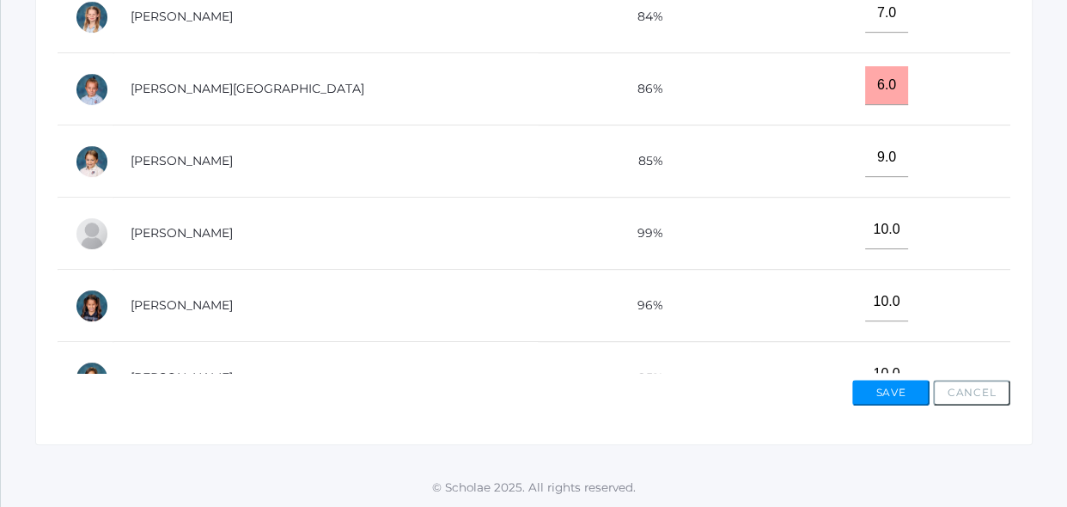
click at [939, 255] on td "10.0" at bounding box center [880, 234] width 260 height 72
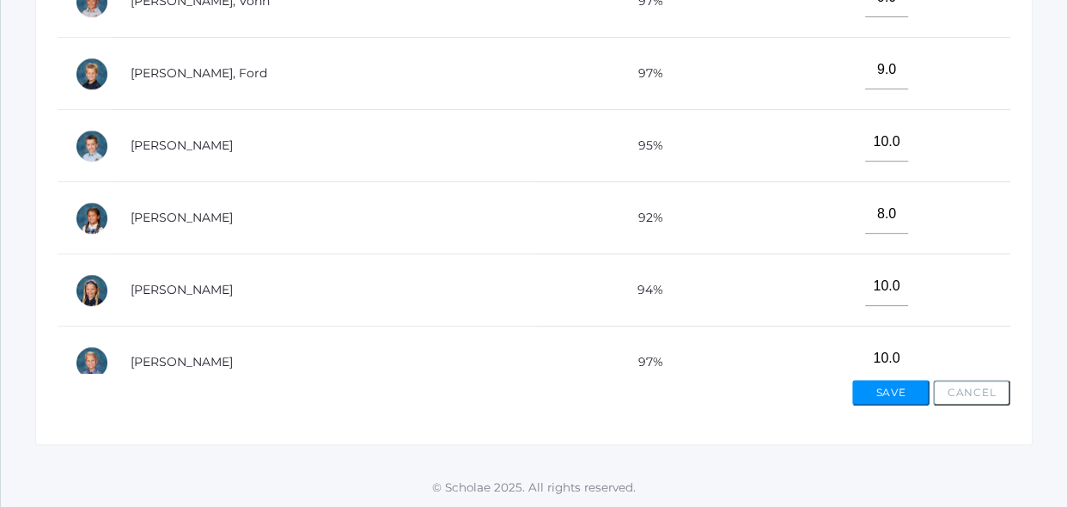
scroll to position [906, 0]
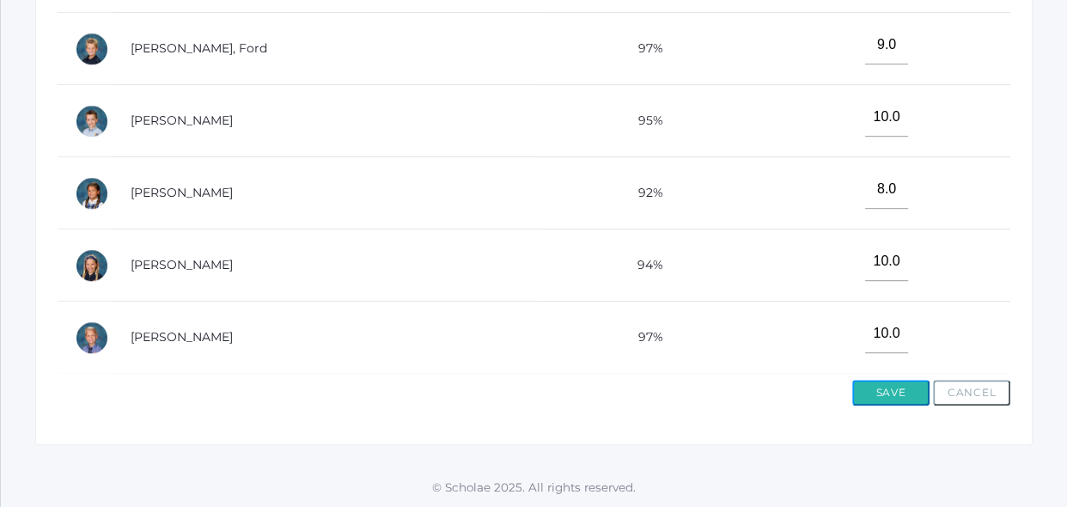
click at [905, 385] on button "Save" at bounding box center [890, 393] width 77 height 26
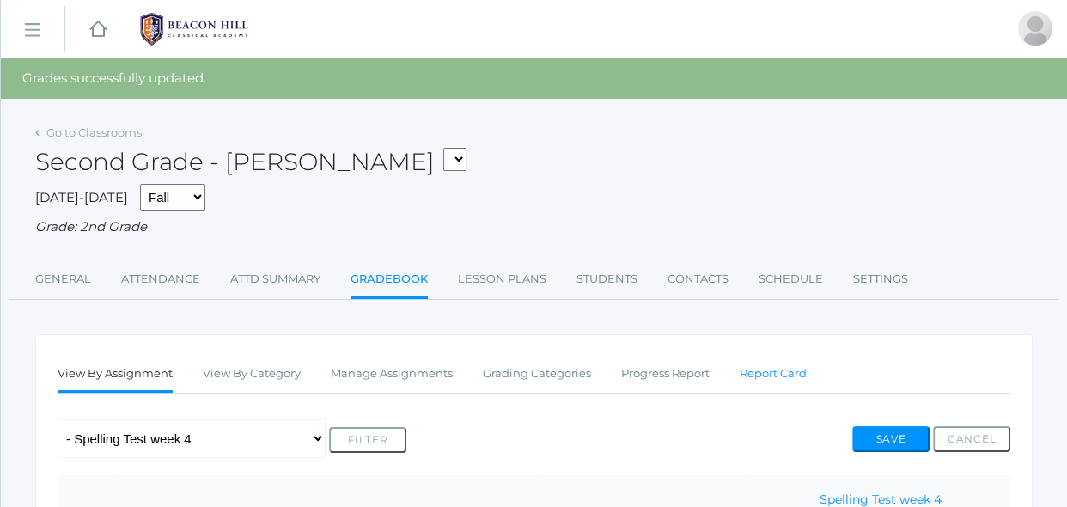
click at [765, 356] on link "Report Card" at bounding box center [773, 373] width 67 height 34
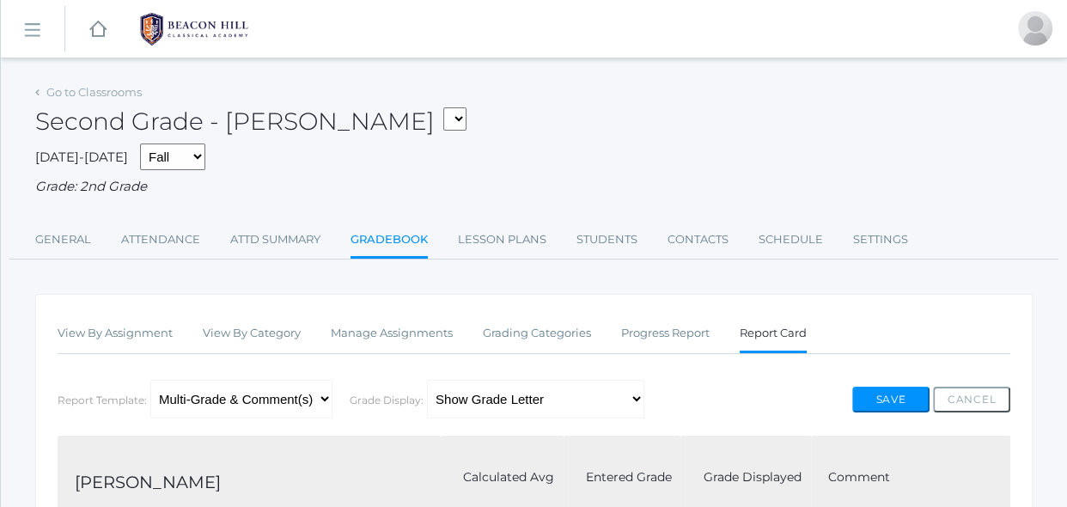
scroll to position [149, 0]
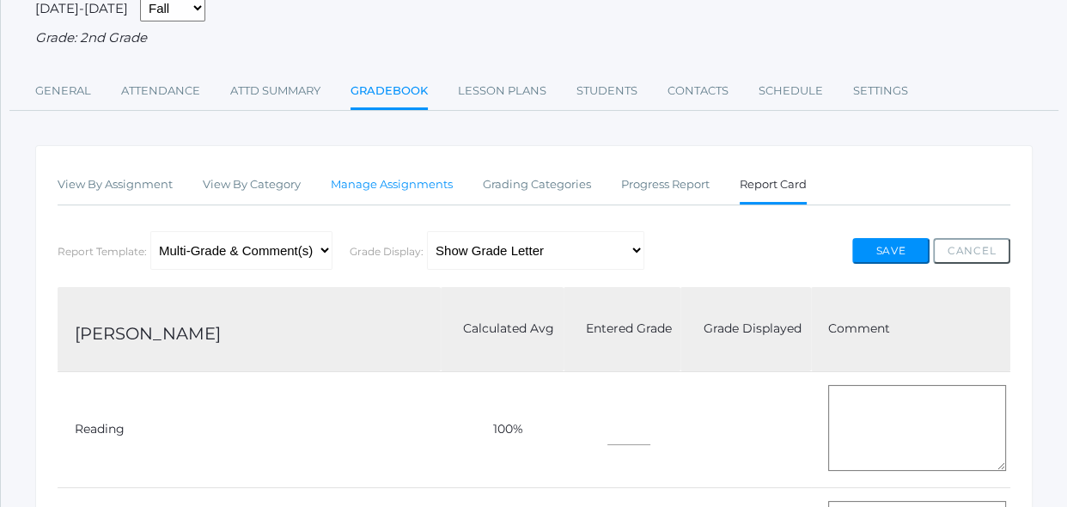
click at [412, 172] on link "Manage Assignments" at bounding box center [392, 185] width 122 height 34
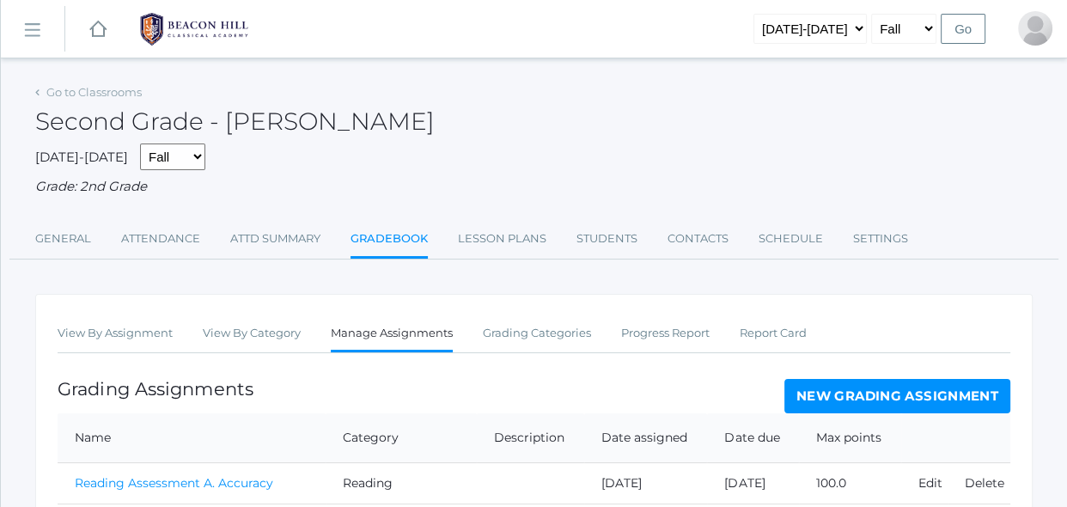
click at [587, 381] on div "Grading Assignments New Grading Assignment" at bounding box center [534, 396] width 953 height 34
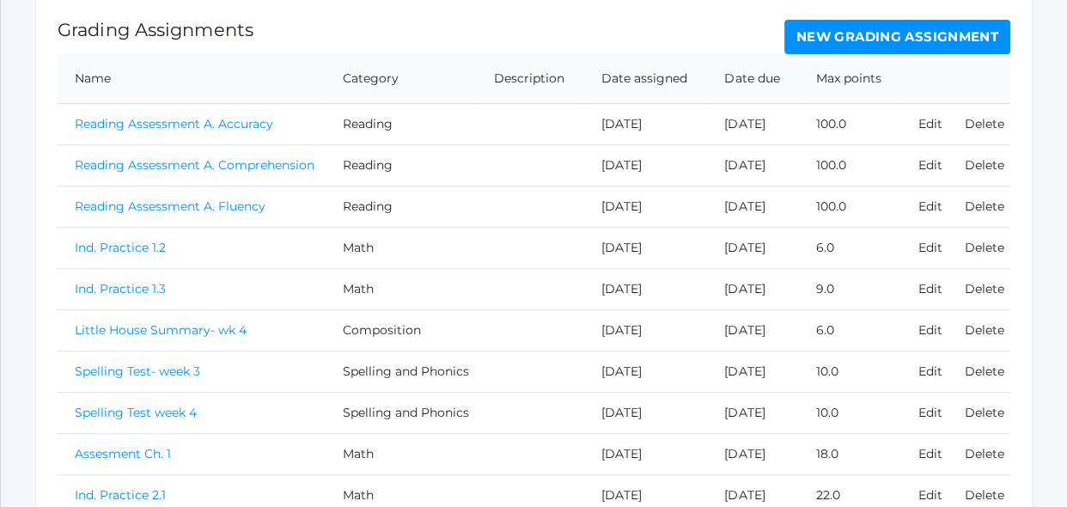
scroll to position [305, 0]
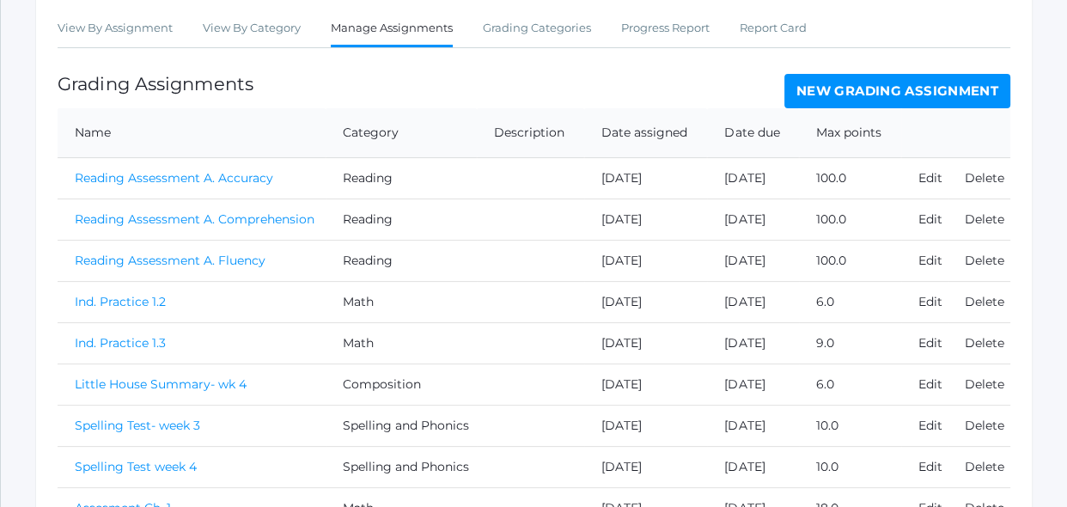
click at [861, 92] on link "New Grading Assignment" at bounding box center [897, 91] width 226 height 34
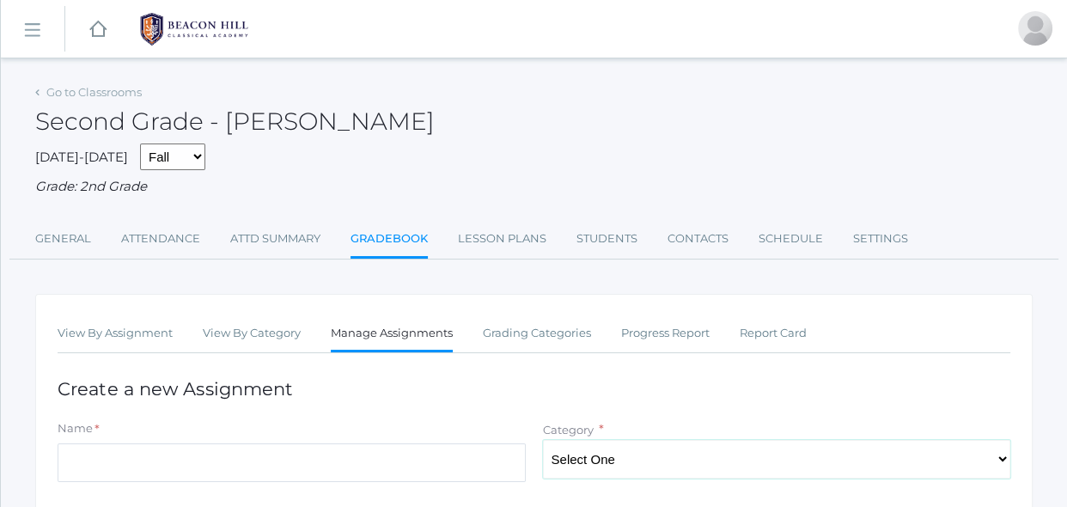
click at [612, 469] on select "Select One Reading Grammar Spelling and Phonics Composition Math" at bounding box center [777, 459] width 468 height 39
select select "1021"
click at [543, 440] on select "Select One Reading Grammar Spelling and Phonics Composition Math" at bounding box center [777, 459] width 468 height 39
click at [503, 454] on input "Name" at bounding box center [292, 462] width 468 height 39
type input "Ind. Practice 2.4"
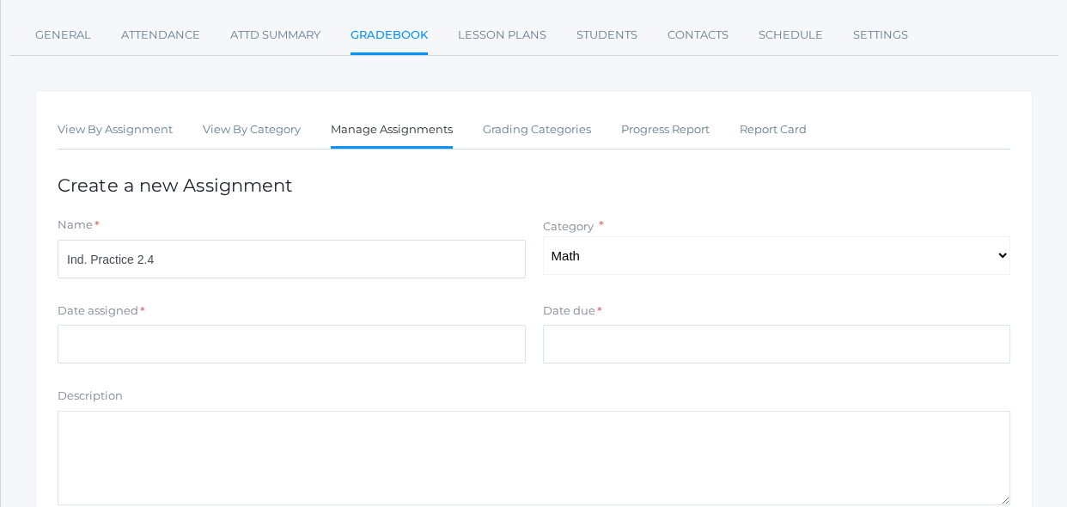
scroll to position [218, 0]
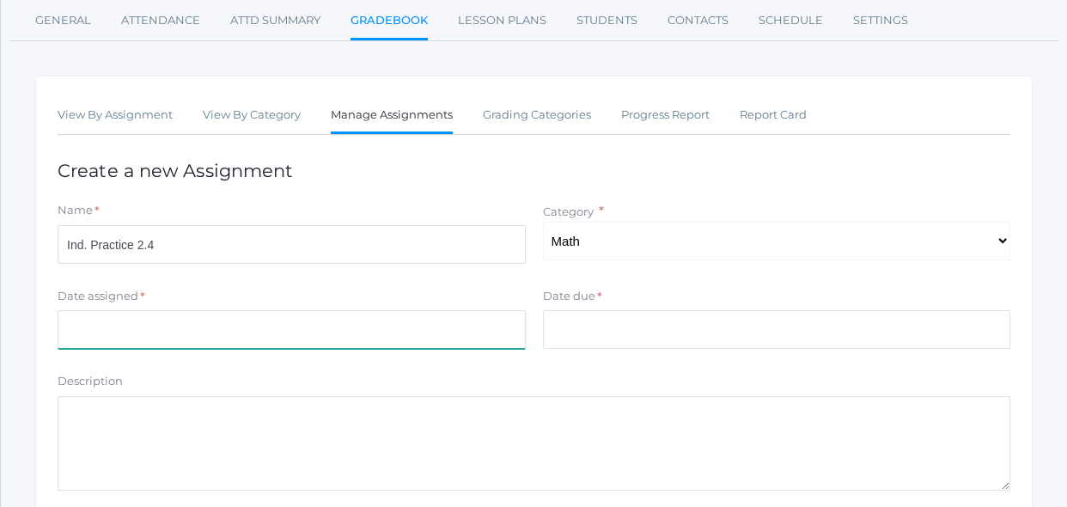
click at [484, 326] on input "Date assigned" at bounding box center [292, 329] width 468 height 39
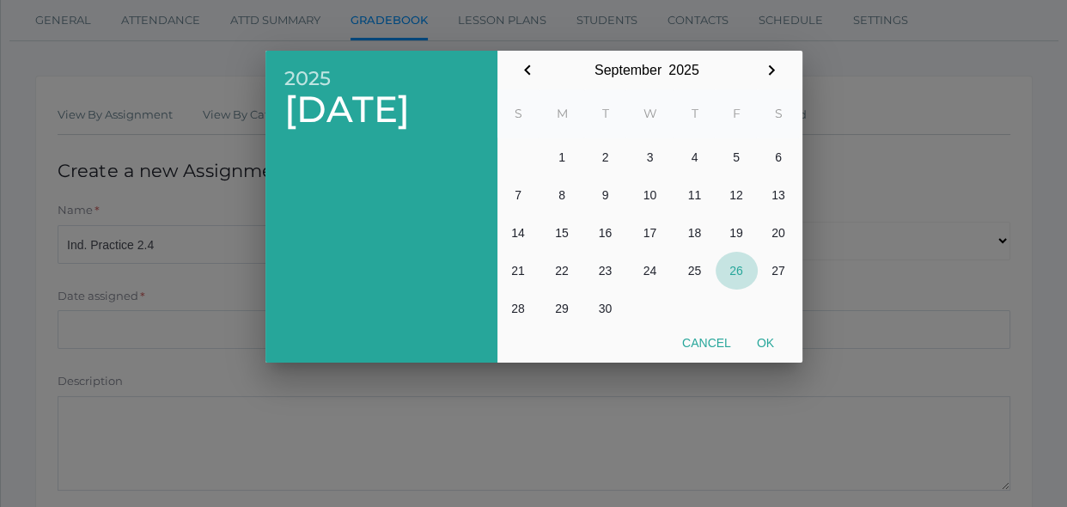
click at [736, 283] on button "26" at bounding box center [737, 271] width 42 height 38
click at [763, 342] on button "Ok" at bounding box center [765, 342] width 43 height 31
type input "[DATE]"
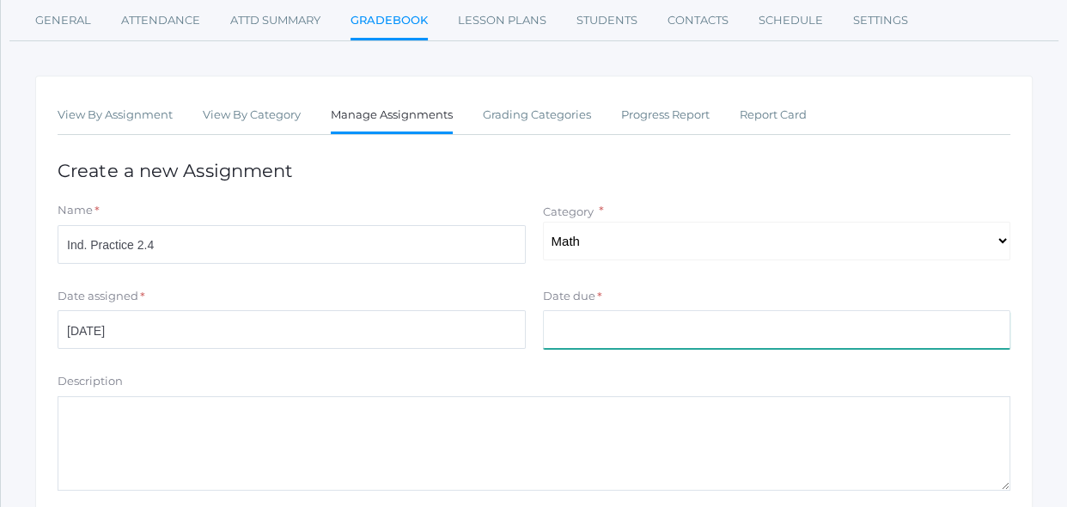
click at [754, 332] on input "Date due" at bounding box center [777, 329] width 468 height 39
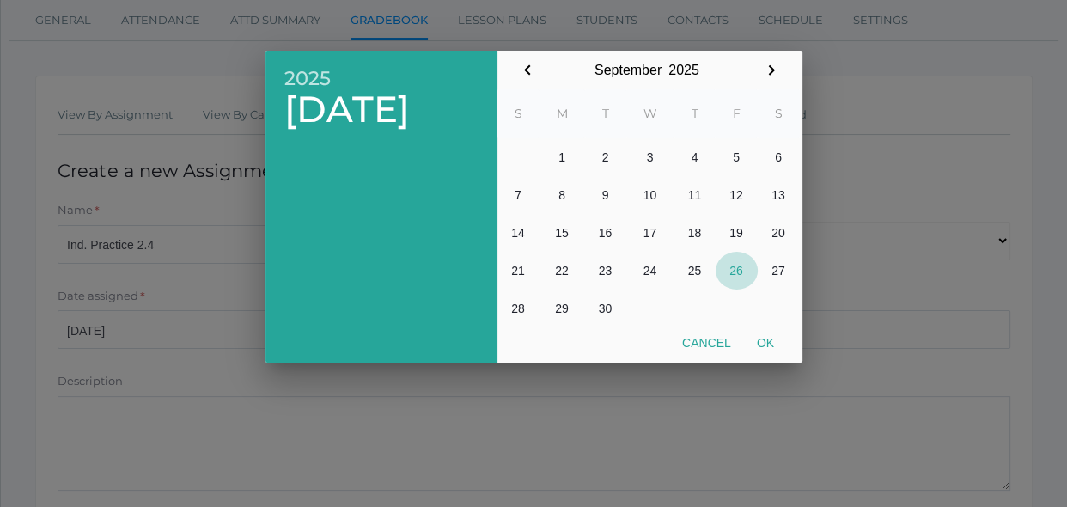
click at [747, 273] on button "26" at bounding box center [737, 271] width 42 height 38
click at [765, 346] on button "Ok" at bounding box center [765, 342] width 43 height 31
type input "[DATE]"
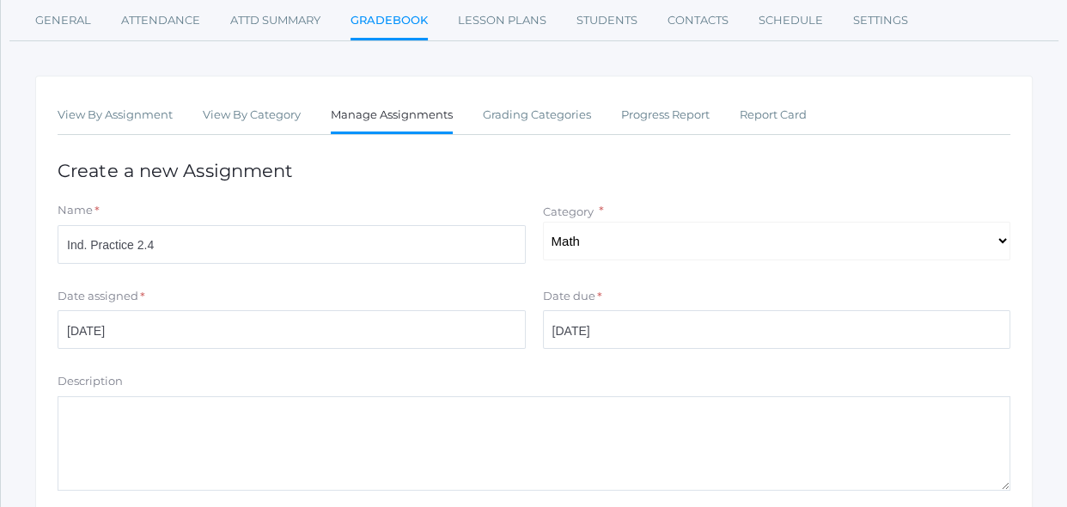
click at [756, 355] on div "Date due * 2025 Fri, Sep 26 September January February March April May June Jul…" at bounding box center [776, 322] width 485 height 69
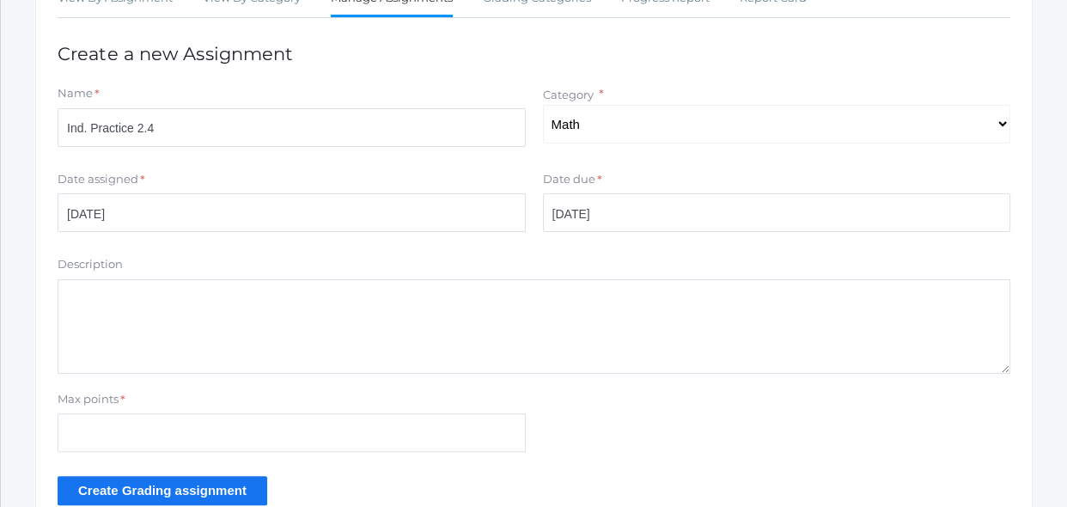
scroll to position [436, 0]
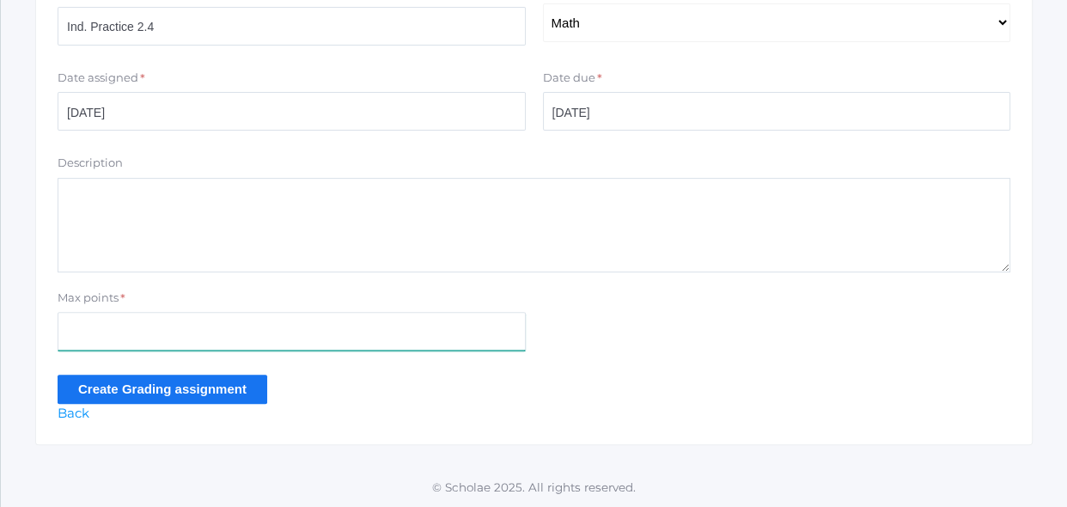
click at [288, 338] on input "Max points" at bounding box center [292, 331] width 468 height 39
type input "21"
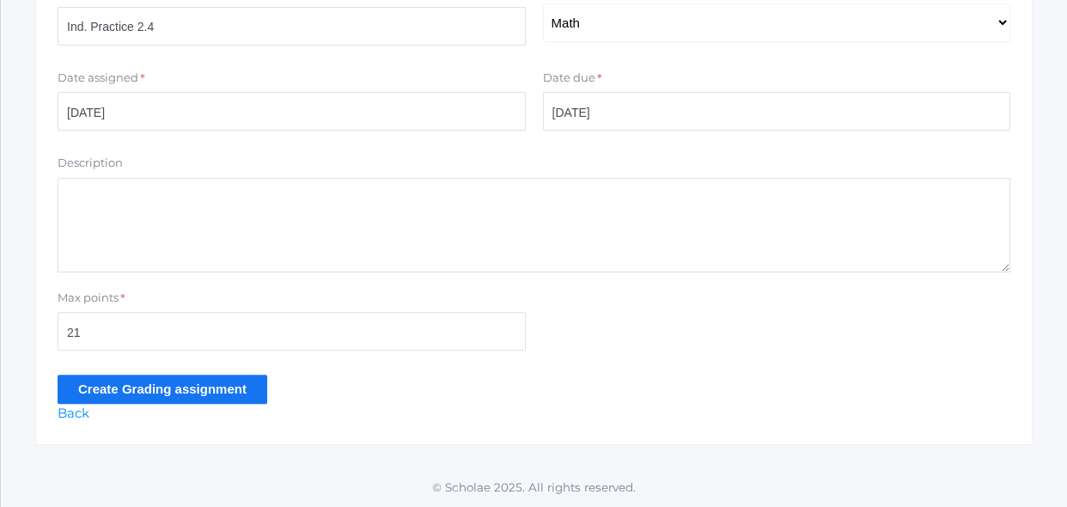
click at [220, 396] on input "Create Grading assignment" at bounding box center [163, 389] width 210 height 28
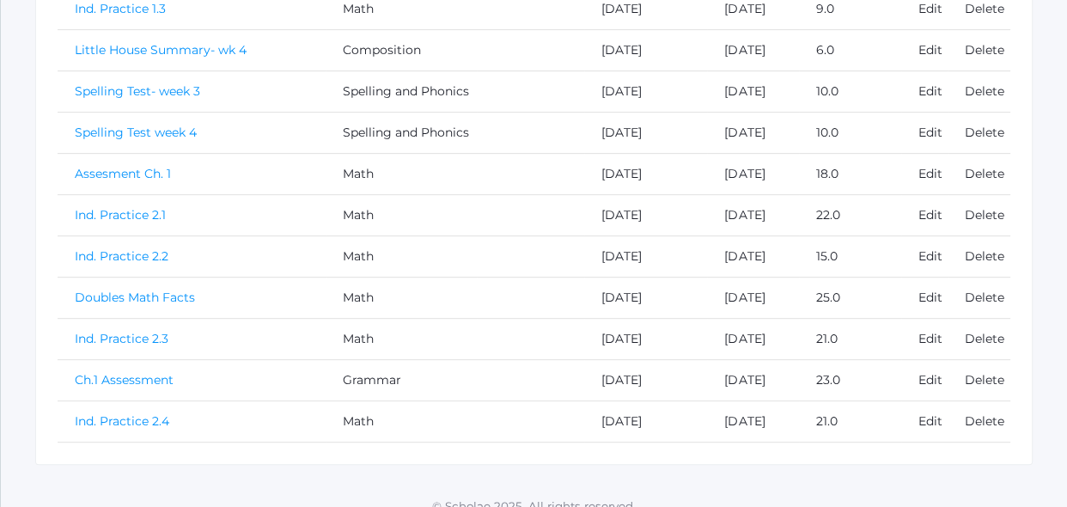
scroll to position [698, 0]
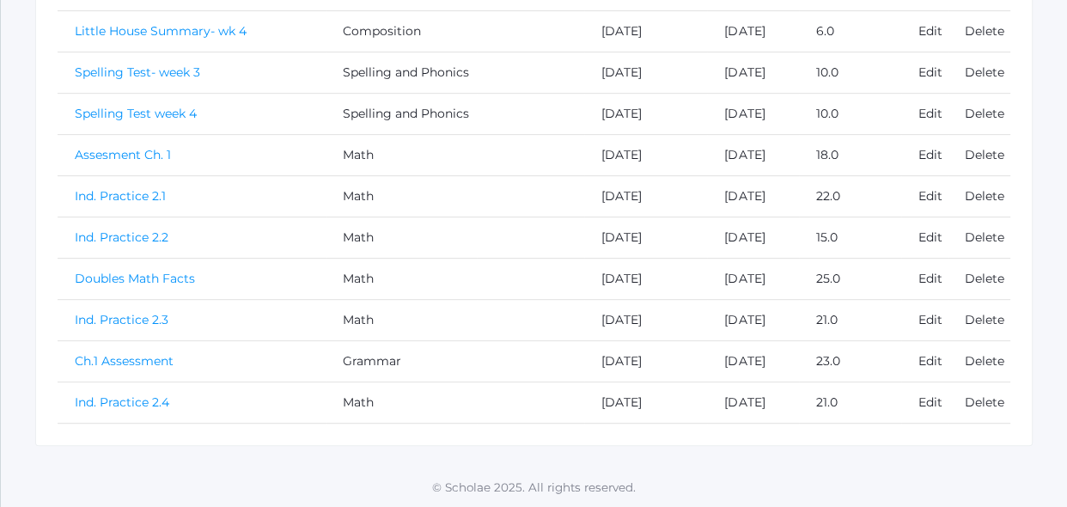
click at [159, 399] on link "Ind. Practice 2.4" at bounding box center [122, 401] width 94 height 15
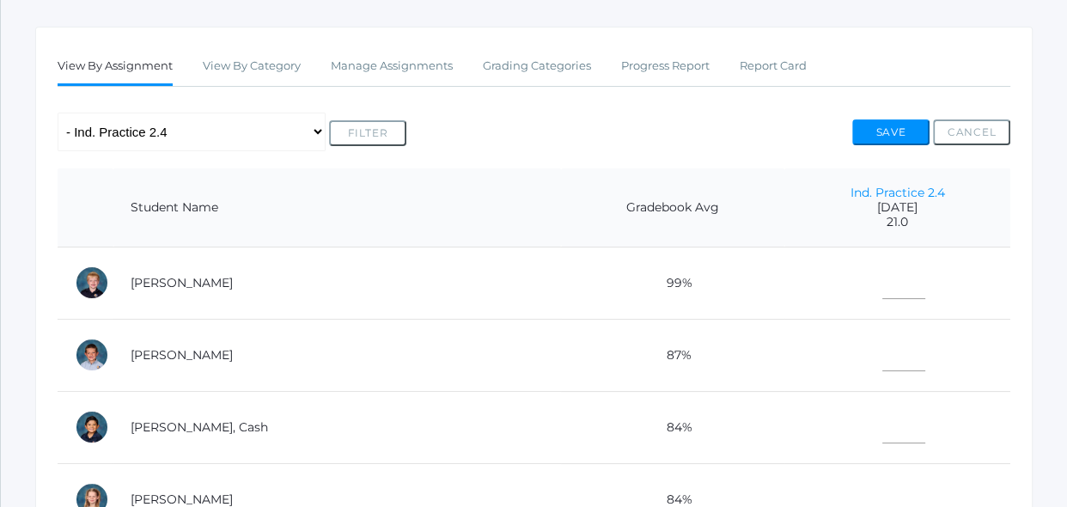
scroll to position [281, 0]
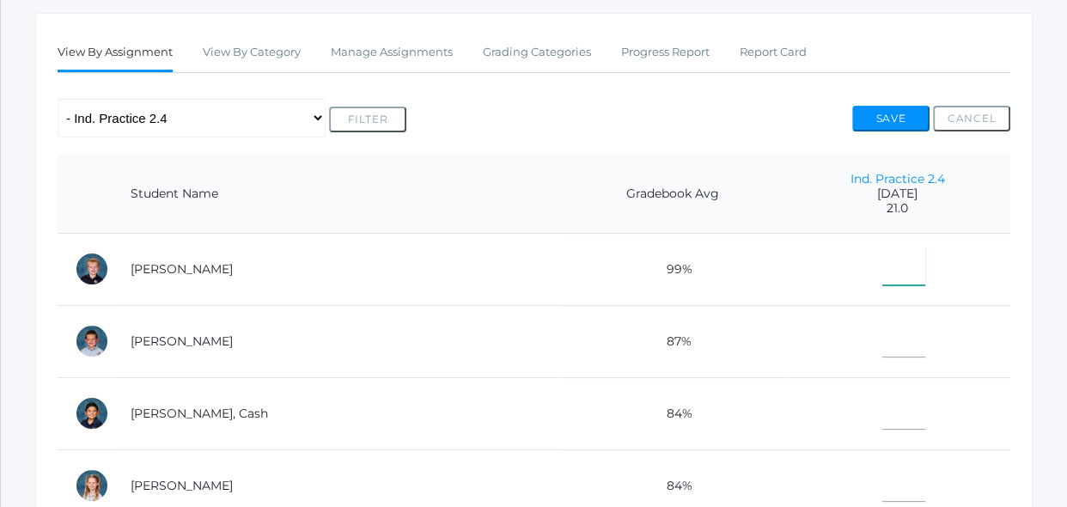
click at [886, 259] on input"] "text" at bounding box center [903, 266] width 43 height 39
type input"] "20"
type input"] "21"
type input"] "20"
type input"] "17"
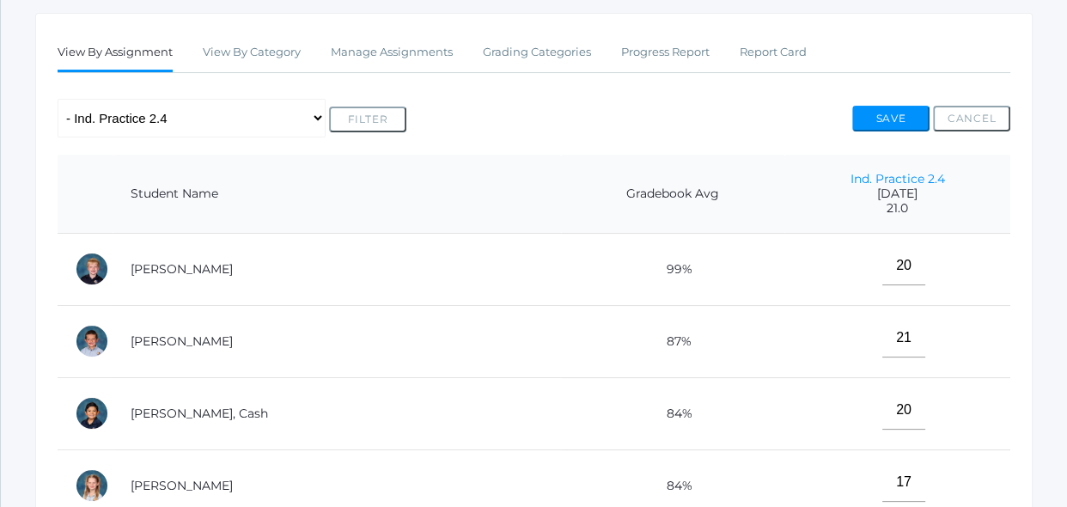
scroll to position [584, 0]
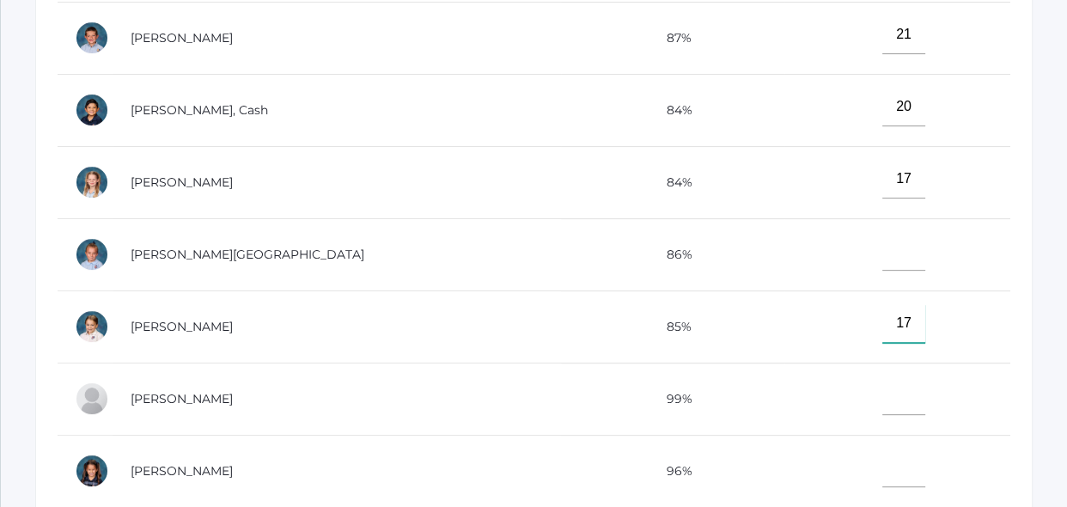
type input"] "17"
type input"] "19"
type input"] "20"
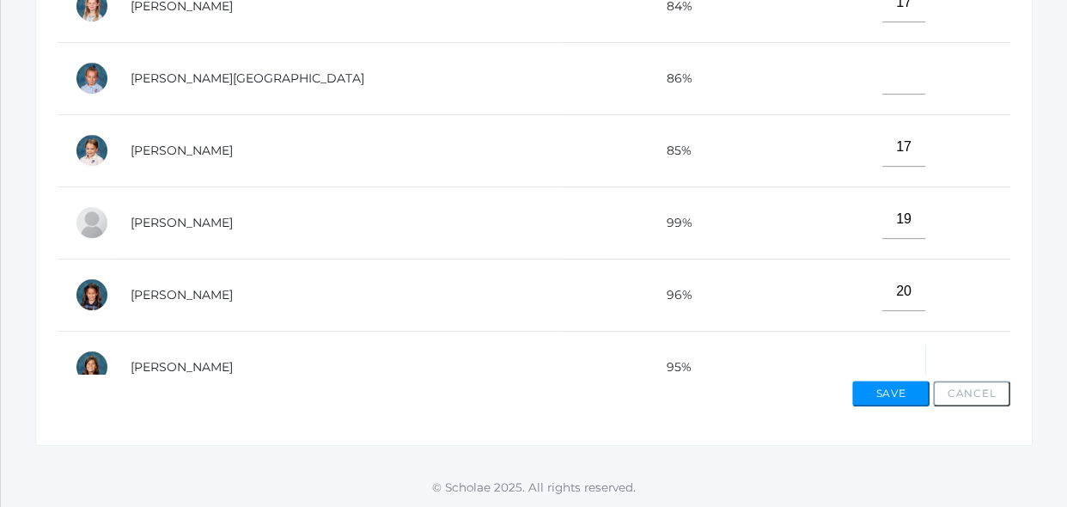
scroll to position [20, 0]
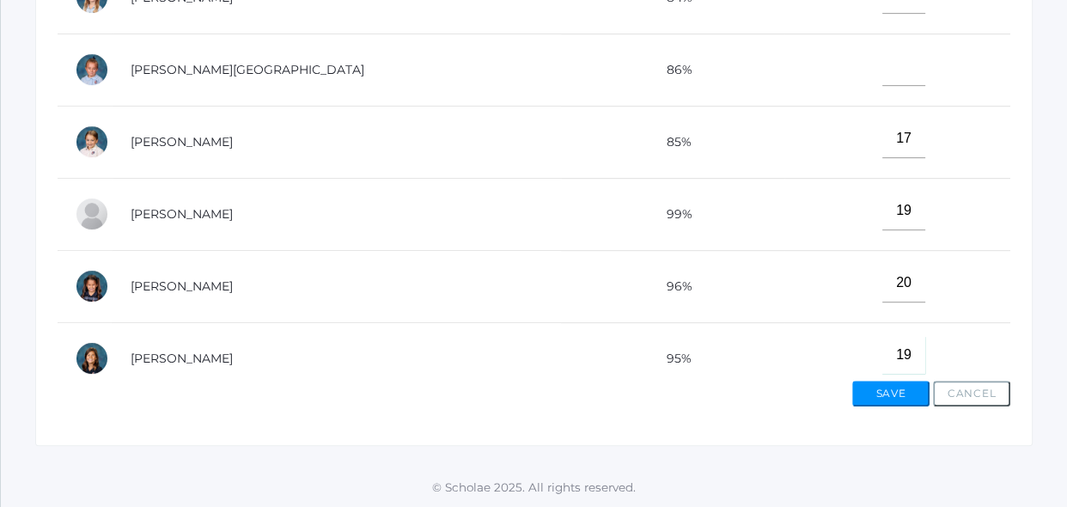
type input"] "19"
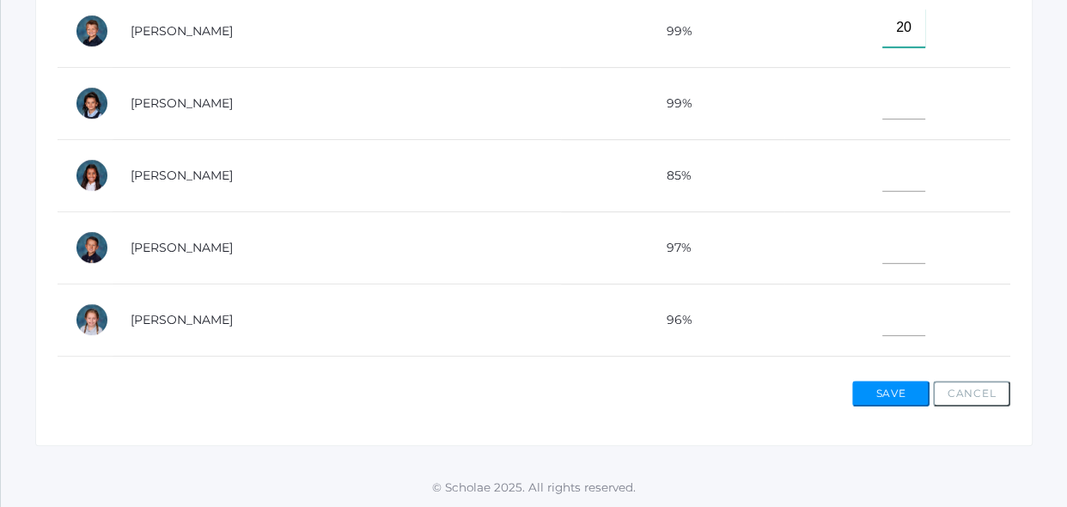
type input"] "20"
type input"] "21"
type input"] "19"
type input"] "20"
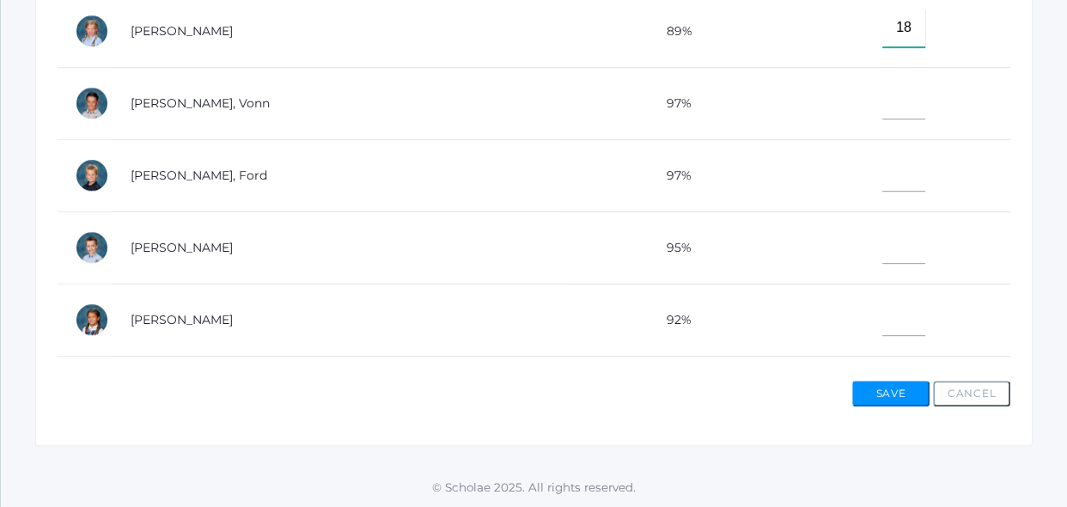
type input"] "18"
type input"] "20"
type input"] "16"
type input"] "21"
type input"] "20"
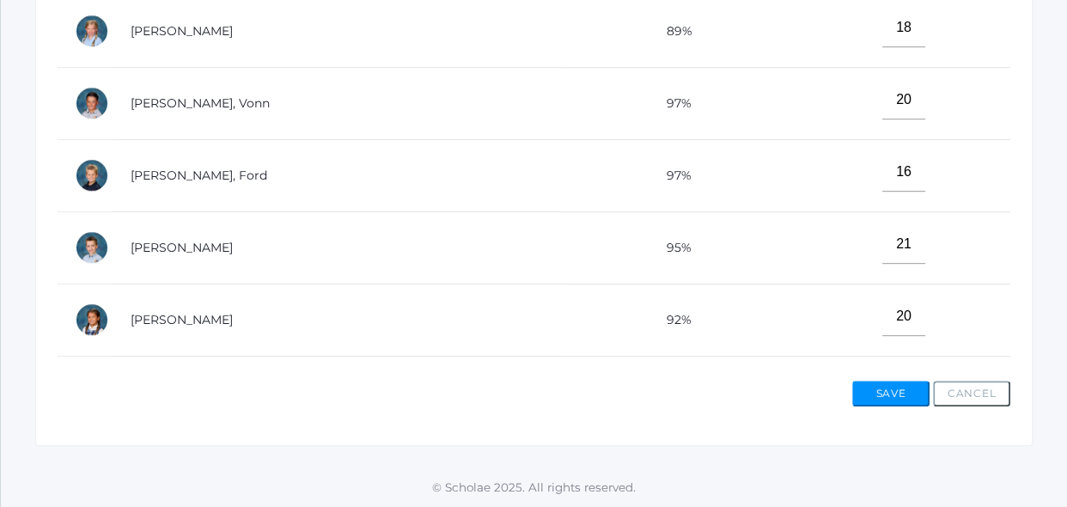
scroll to position [906, 0]
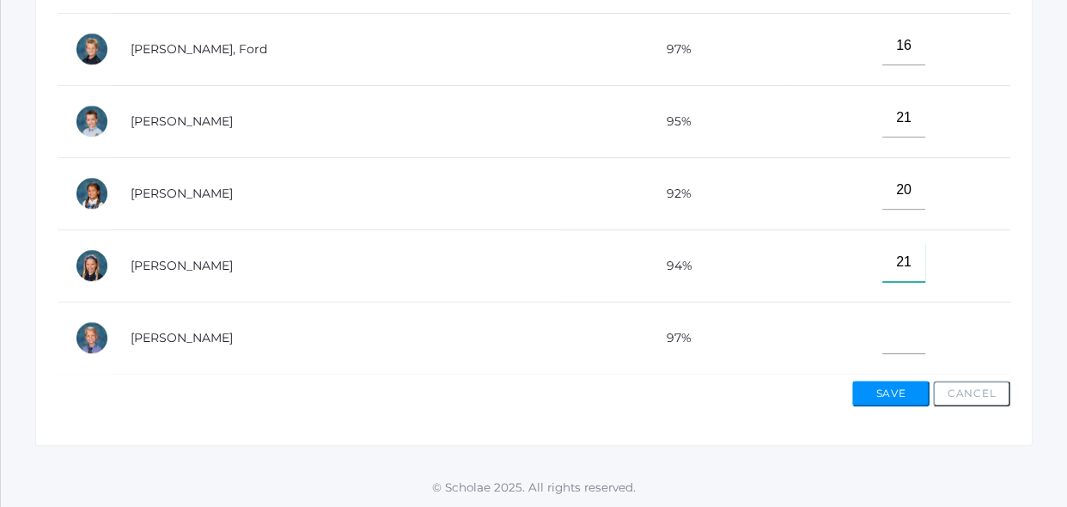
type input"] "21"
type input"] "20"
click at [908, 399] on button "Save" at bounding box center [890, 394] width 77 height 26
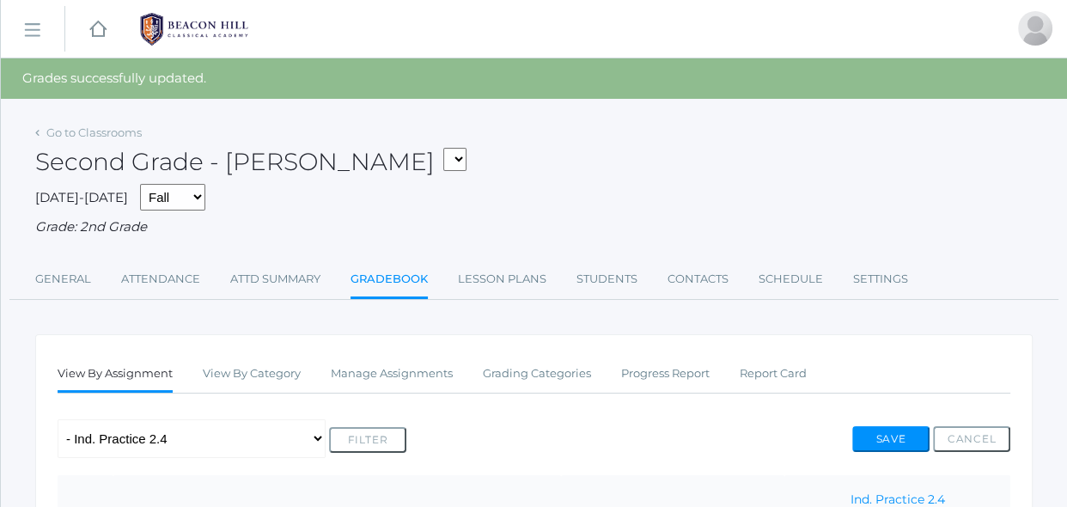
click at [763, 429] on div "Any Assignment Category: Composition - Little House Summary- wk 4 Category: Gra…" at bounding box center [534, 438] width 953 height 39
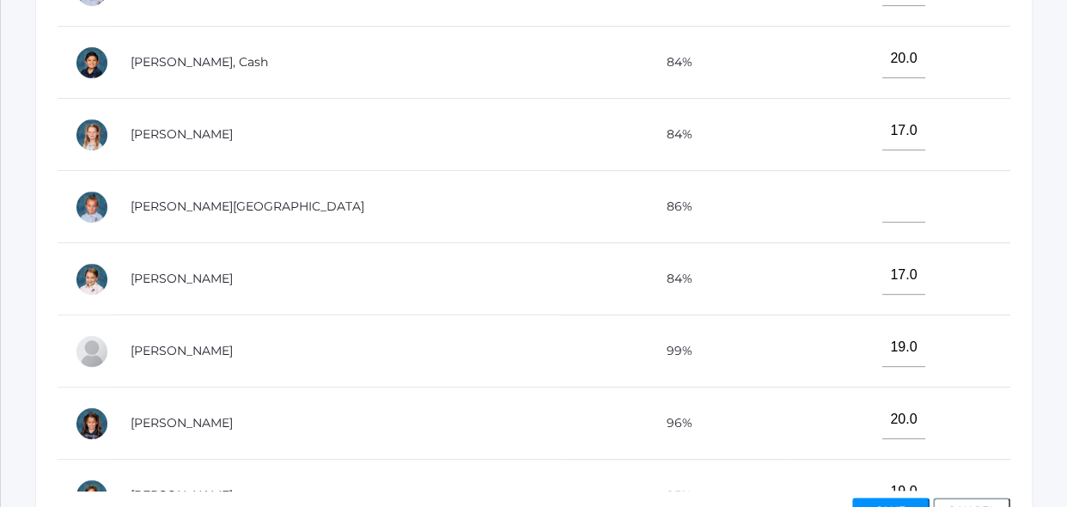
scroll to position [749, 0]
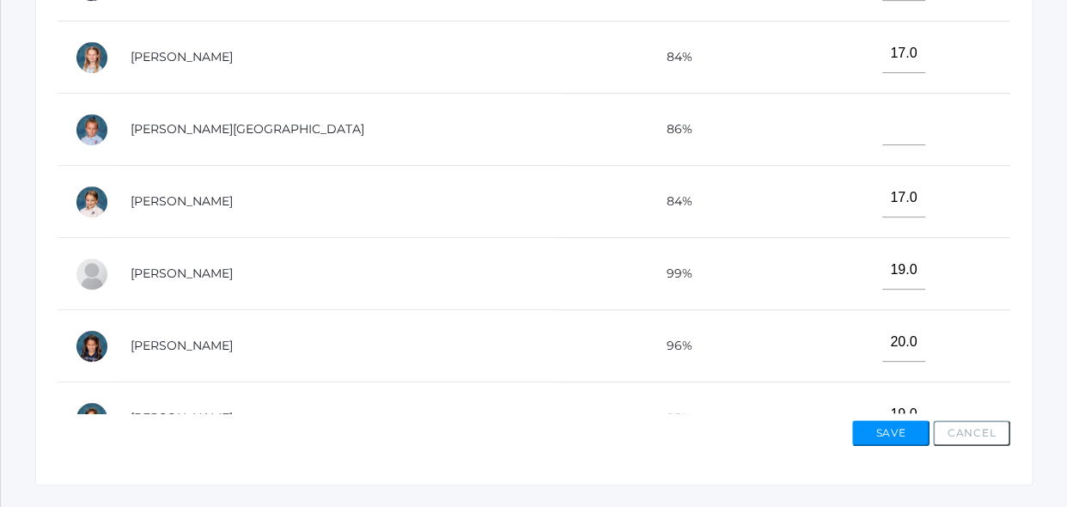
click at [784, 350] on td "20.0" at bounding box center [897, 346] width 226 height 72
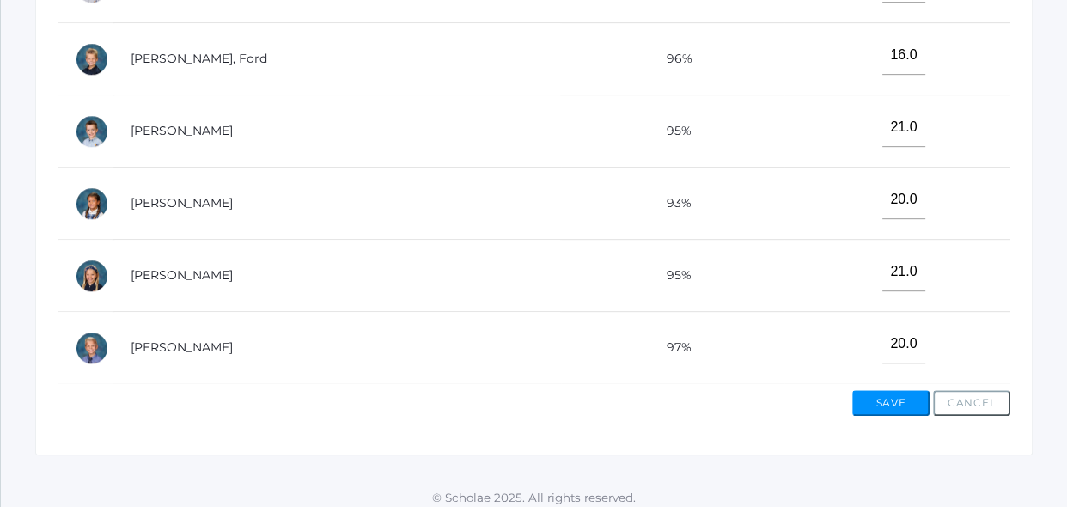
scroll to position [781, 0]
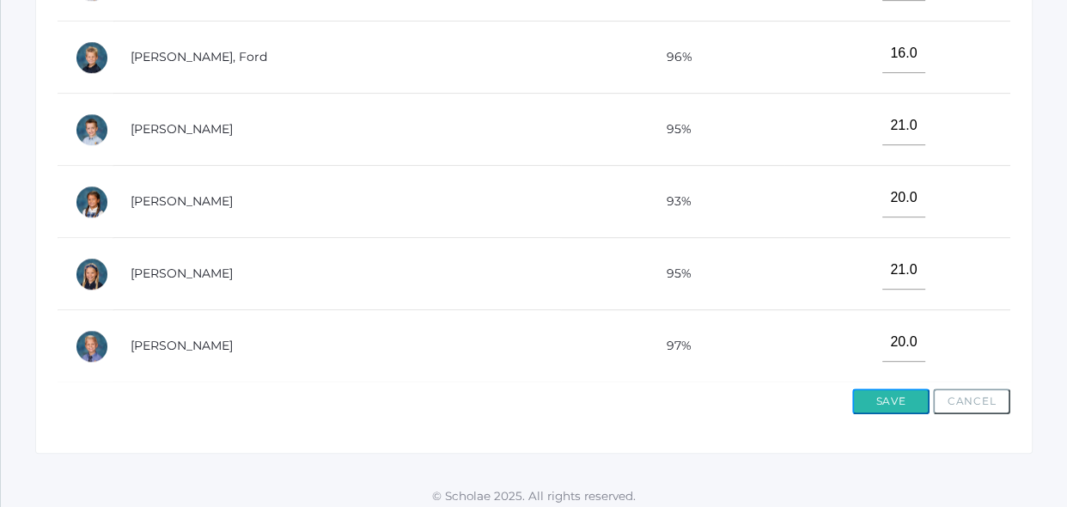
click at [873, 407] on button "Save" at bounding box center [890, 401] width 77 height 26
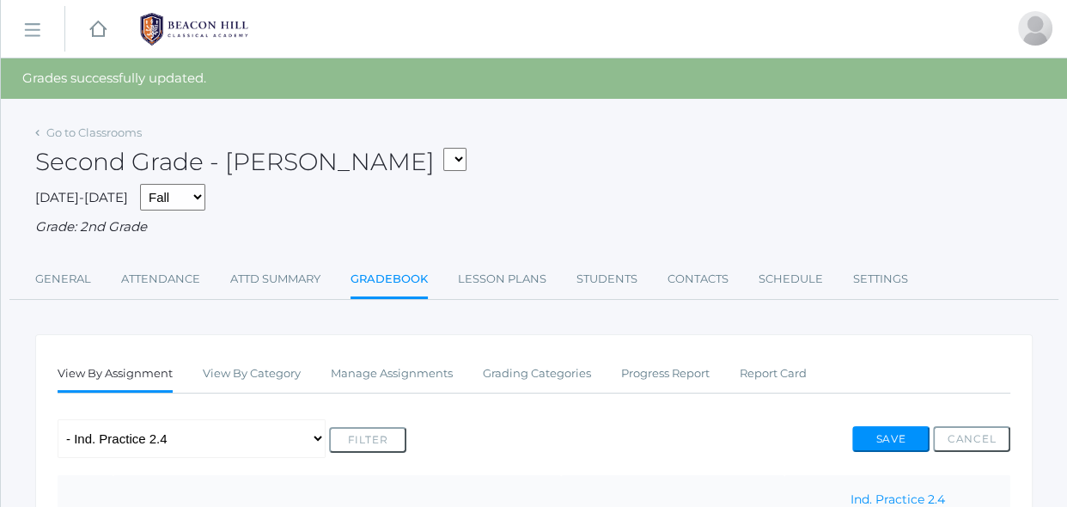
click at [1057, 40] on ul "Profile Sign Out" at bounding box center [1016, 66] width 90 height 121
click at [1040, 107] on link "Sign Out" at bounding box center [1016, 107] width 88 height 38
